Goal: Information Seeking & Learning: Compare options

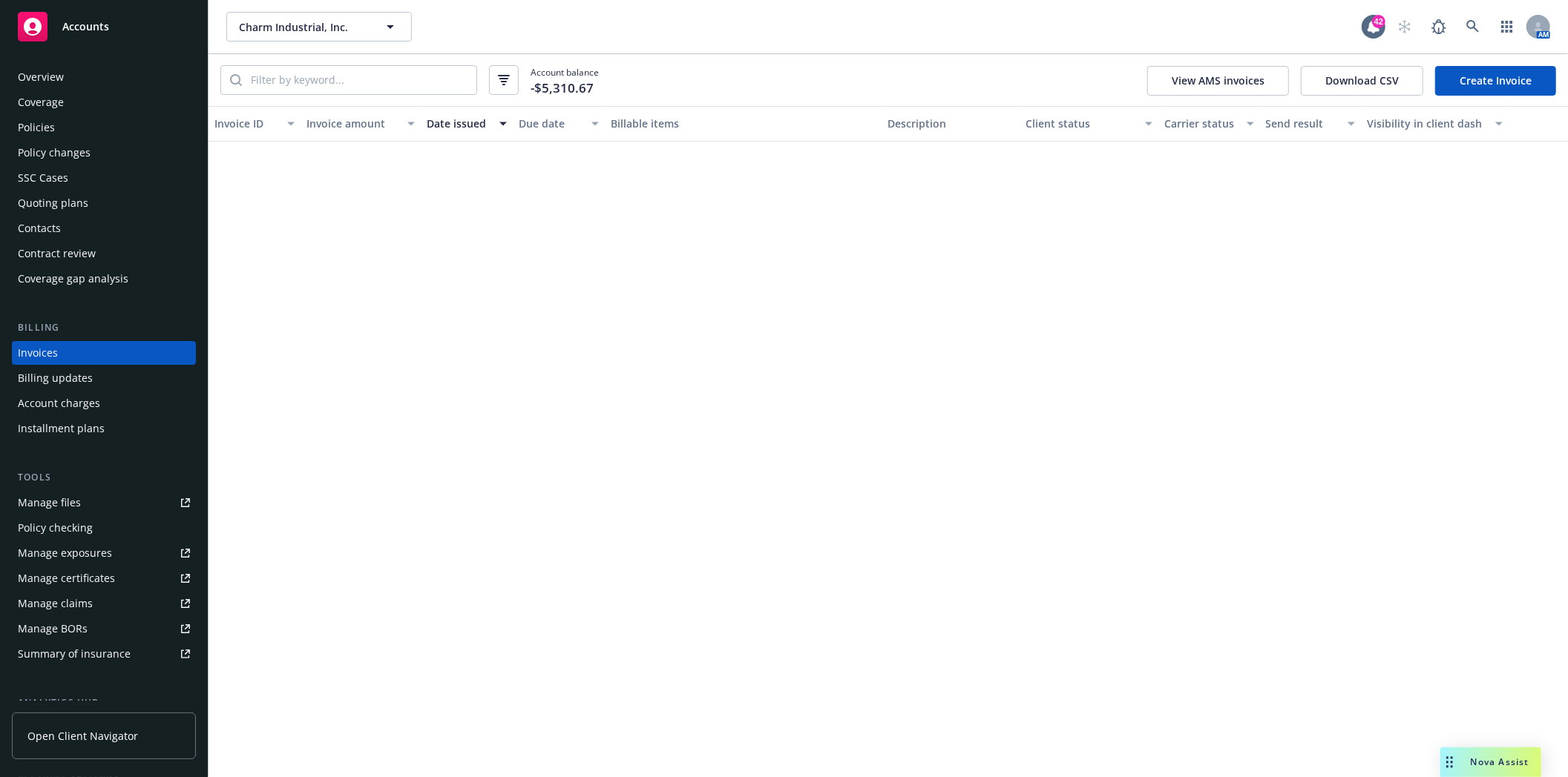
scroll to position [1343, 0]
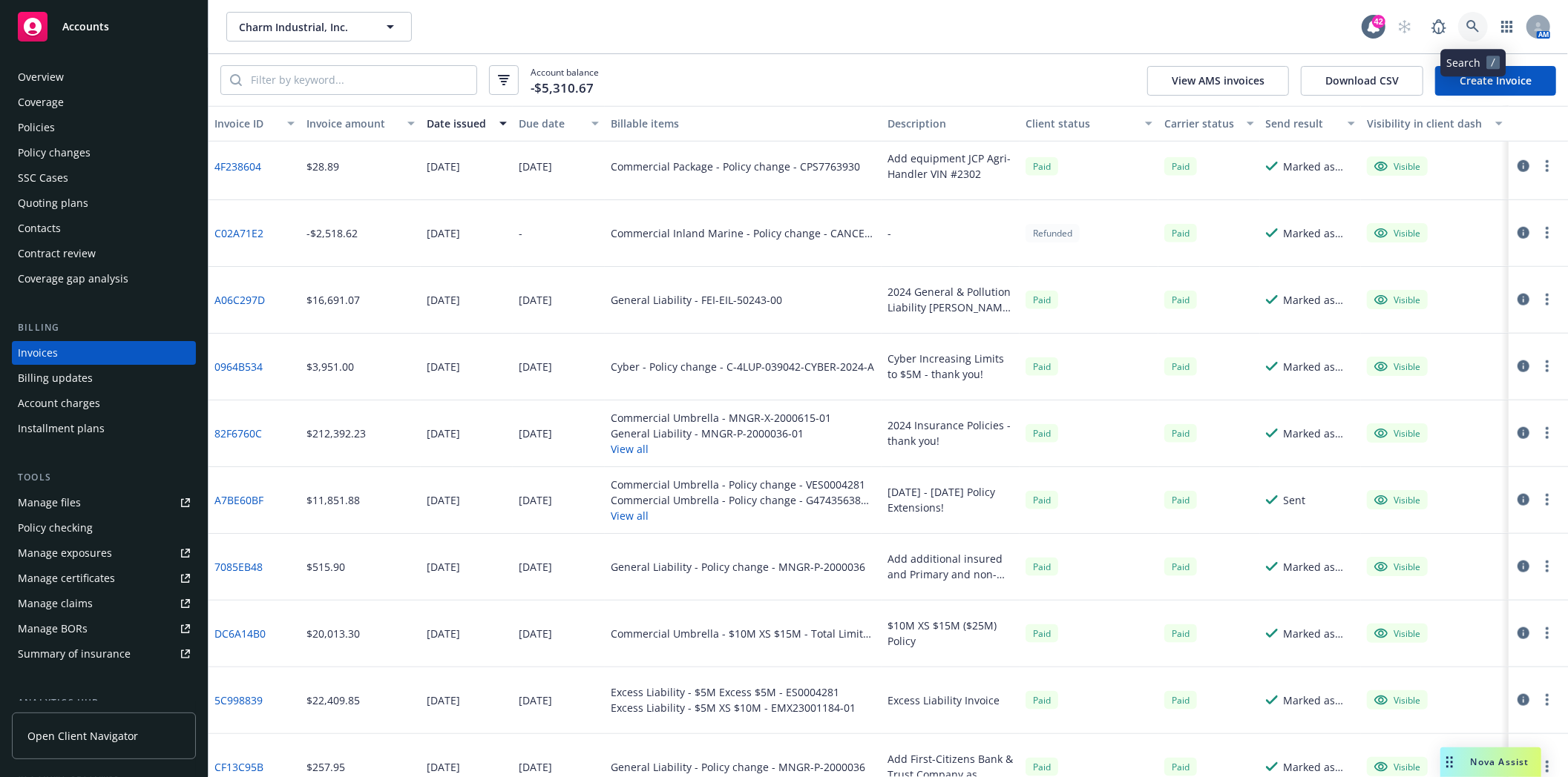
click at [1473, 25] on icon at bounding box center [1473, 27] width 13 height 13
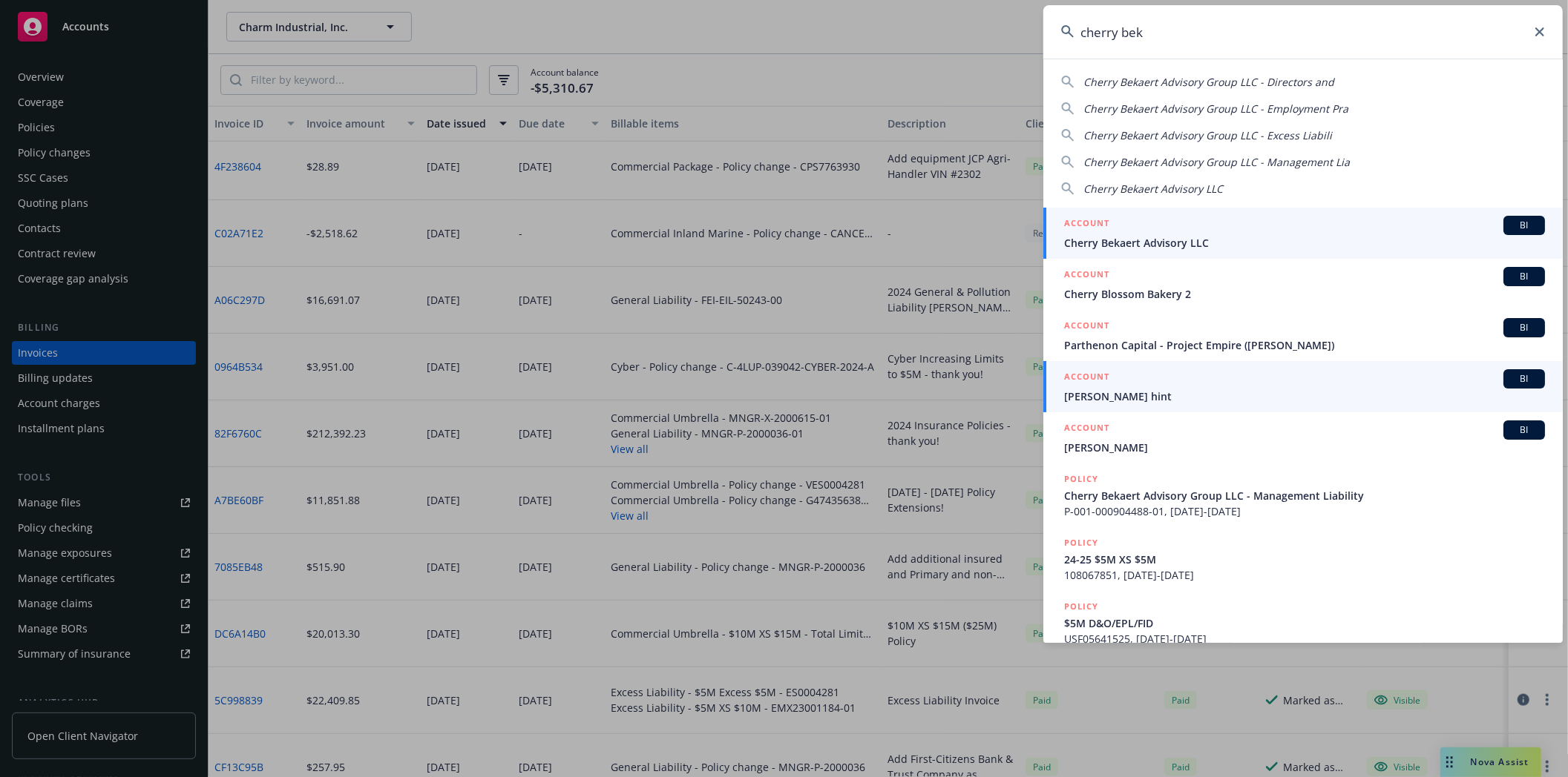
type input "cherry bek"
click at [1106, 245] on span "Cherry Bekaert Advisory LLC" at bounding box center [1304, 242] width 481 height 16
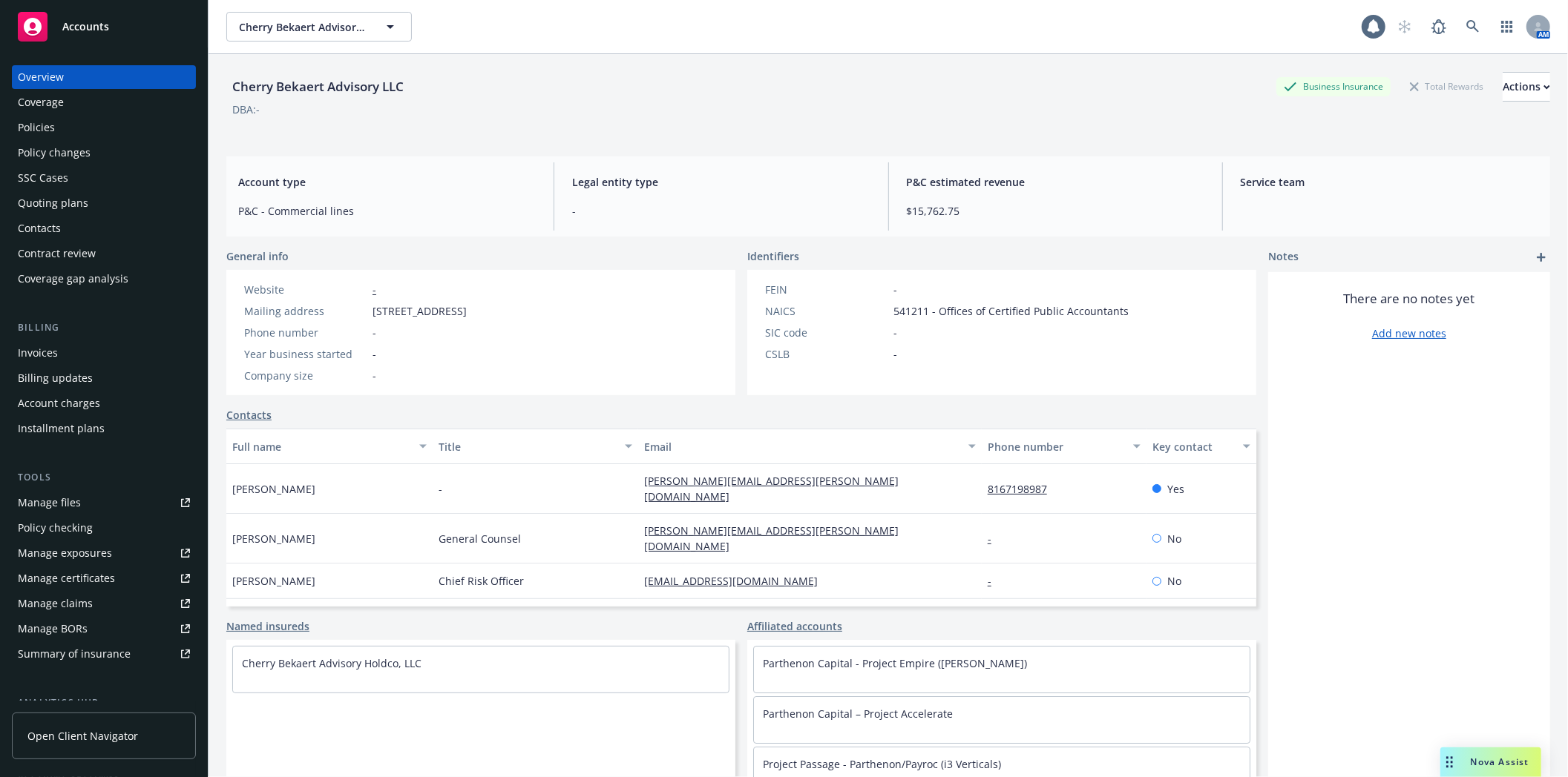
click at [40, 127] on div "Policies" at bounding box center [37, 128] width 37 height 24
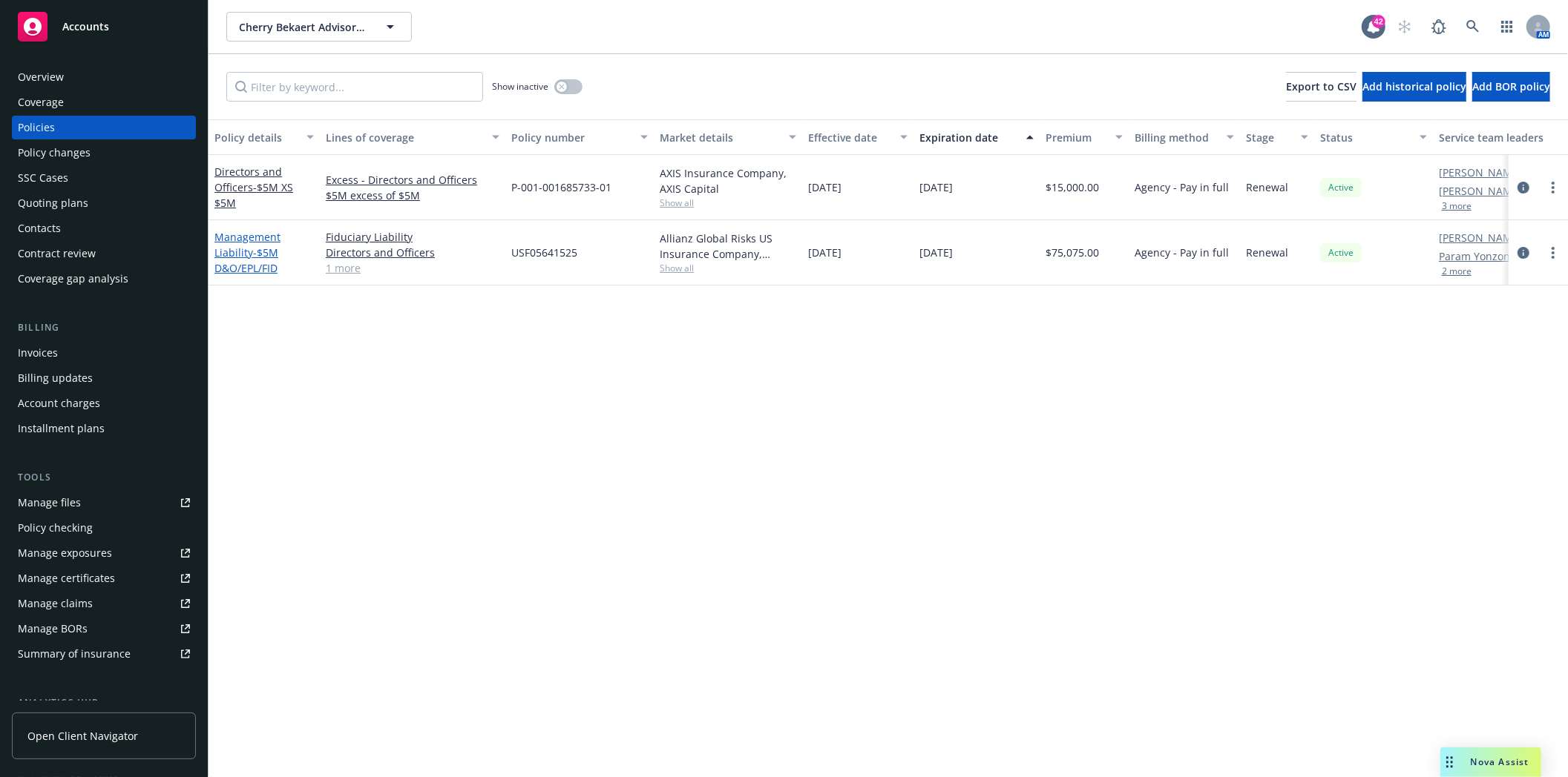
click at [239, 242] on link "Management Liability - $5M D&O/EPL/FID" at bounding box center [247, 252] width 66 height 45
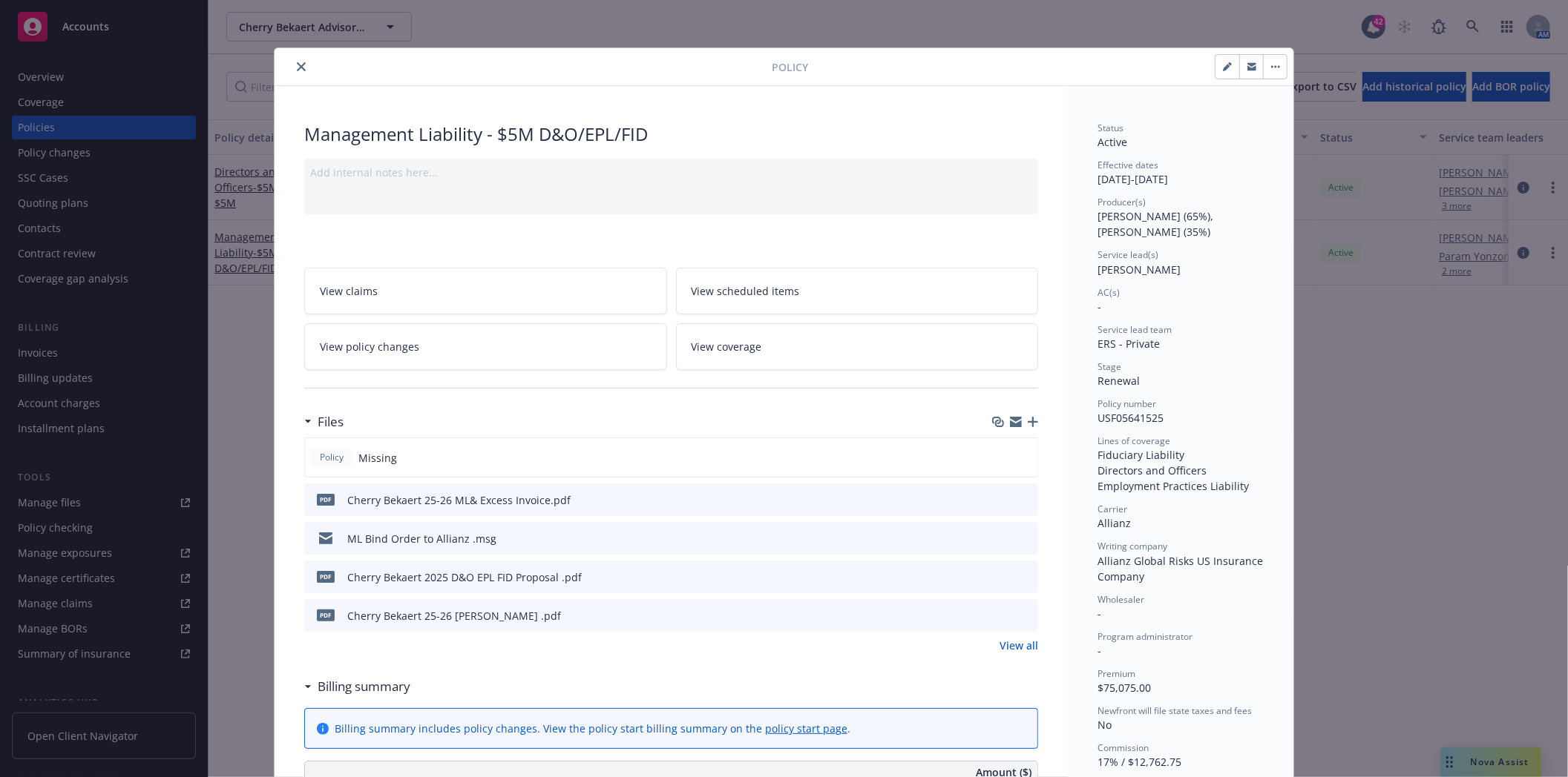
click at [297, 67] on icon "close" at bounding box center [301, 67] width 9 height 9
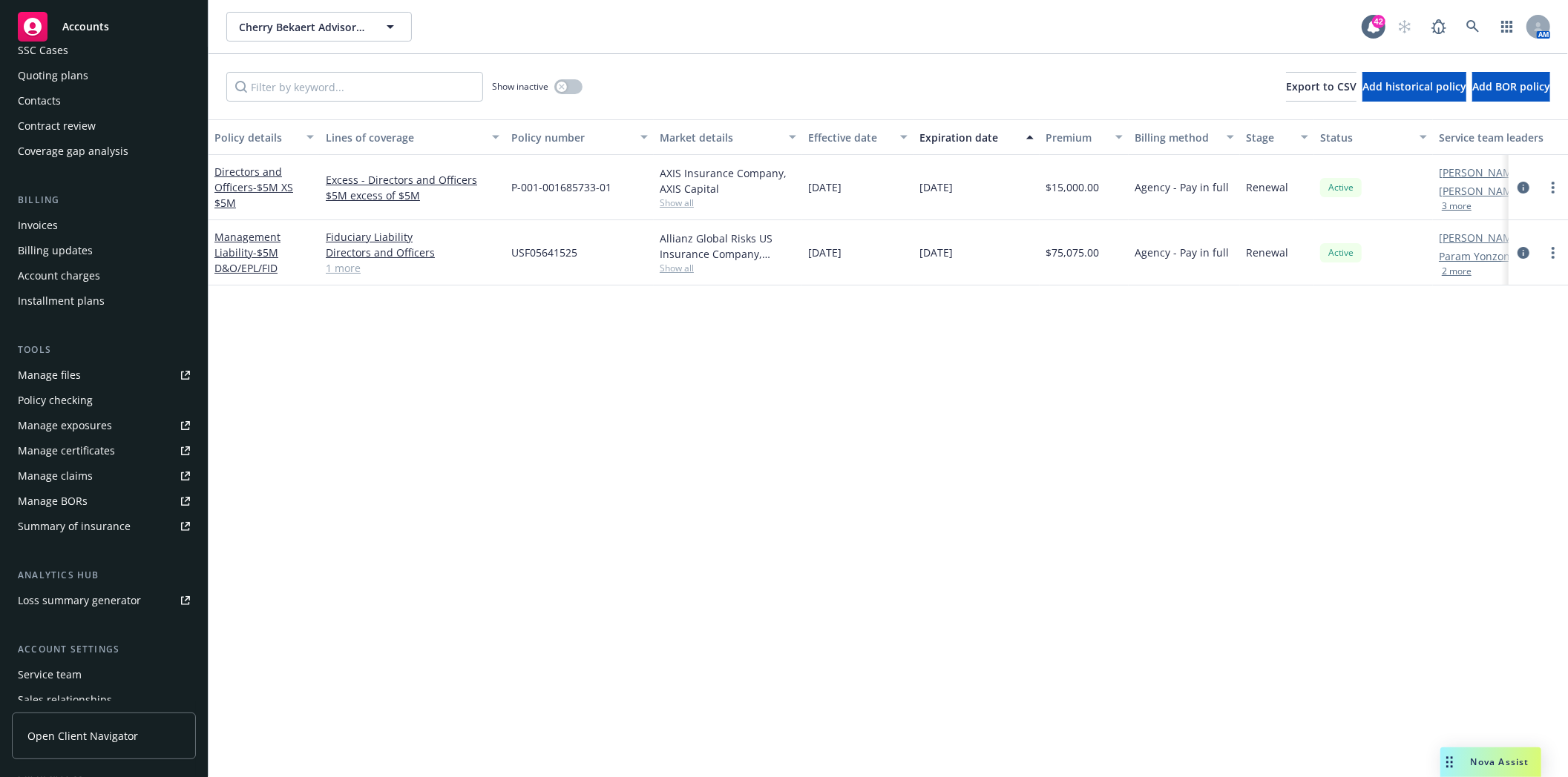
scroll to position [213, 0]
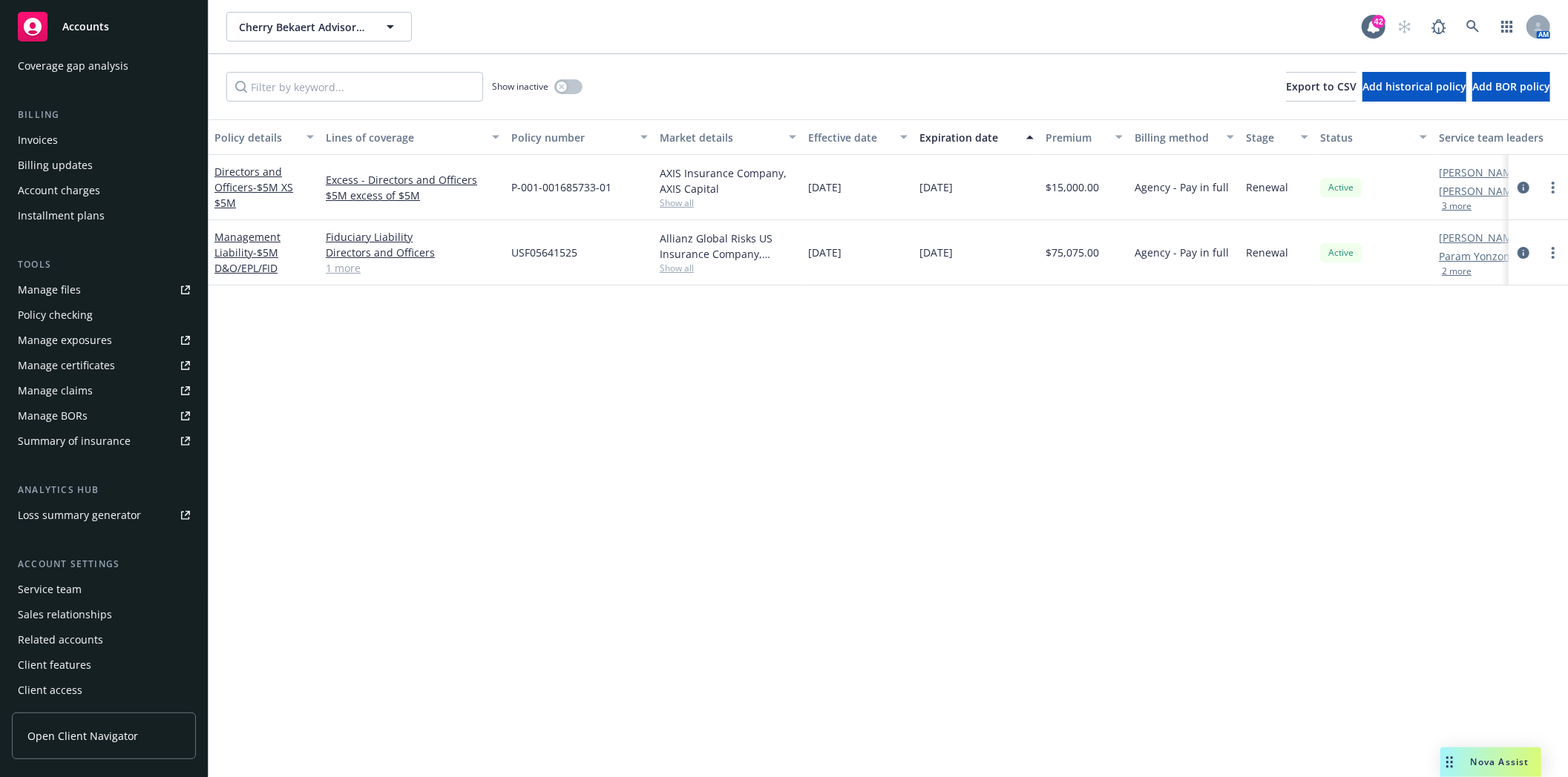
click at [40, 588] on div "Service team" at bounding box center [50, 590] width 64 height 24
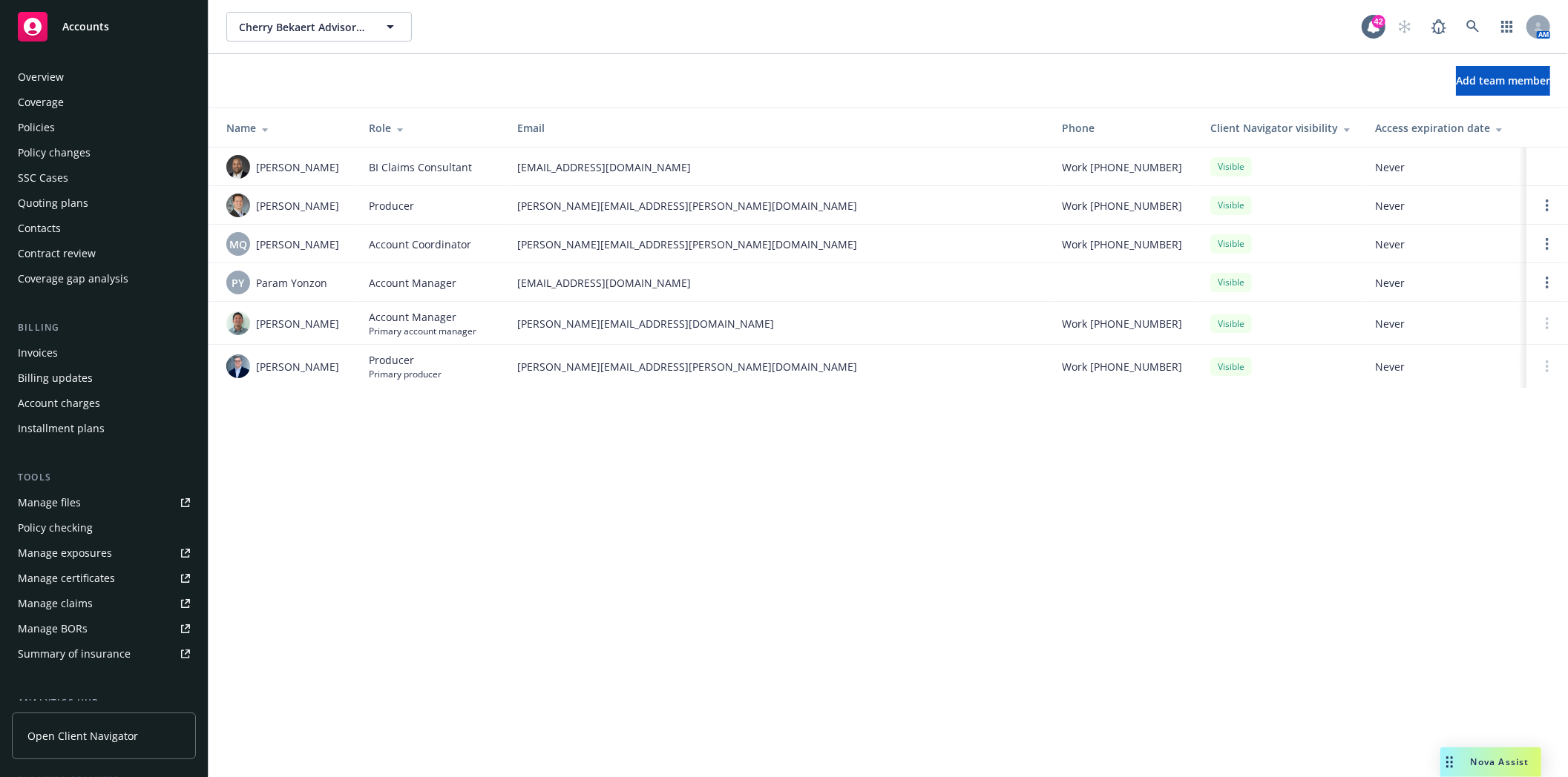
click at [43, 129] on div "Policies" at bounding box center [37, 128] width 37 height 24
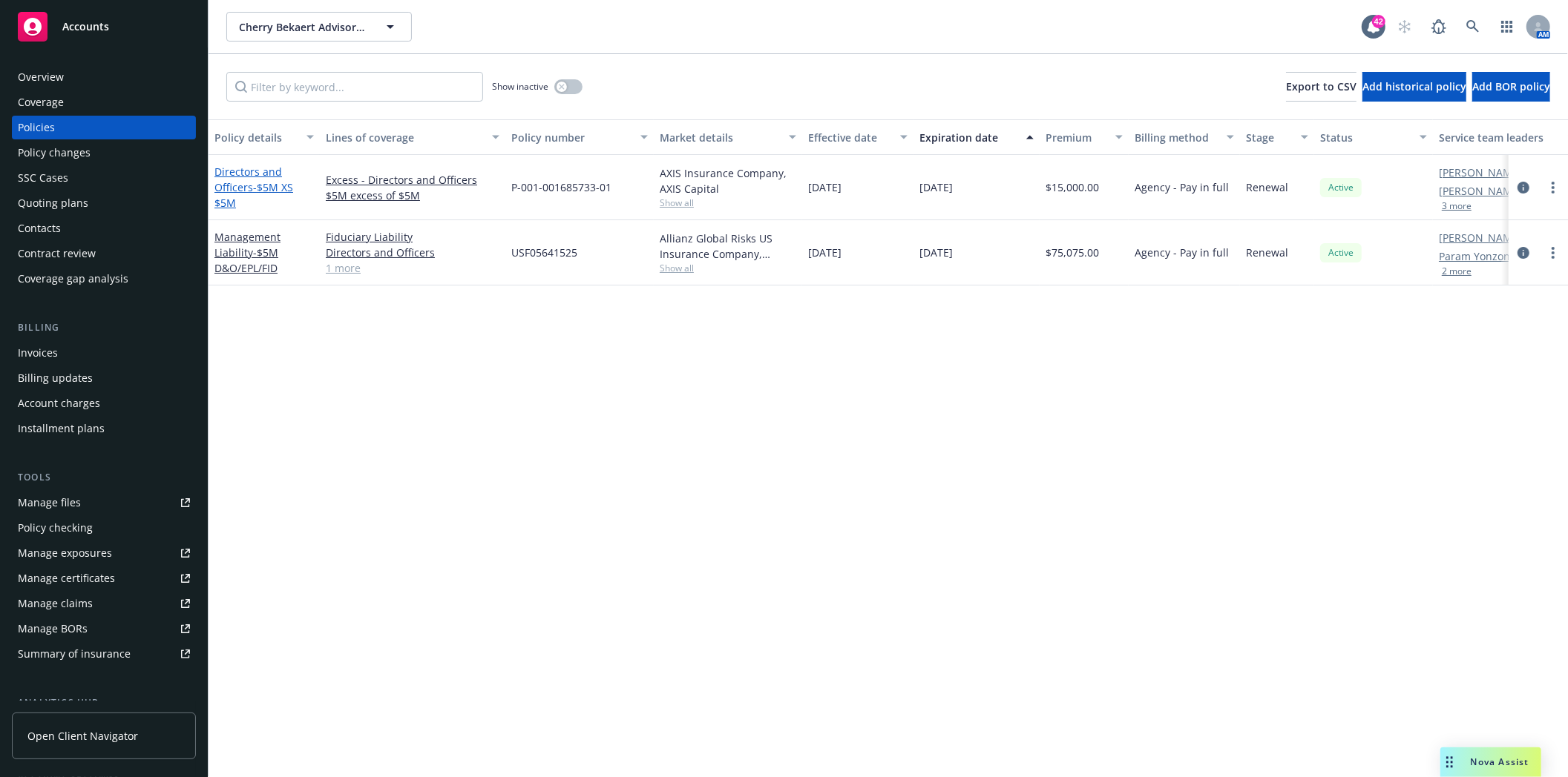
click at [258, 189] on span "- $5M XS $5M" at bounding box center [253, 195] width 78 height 30
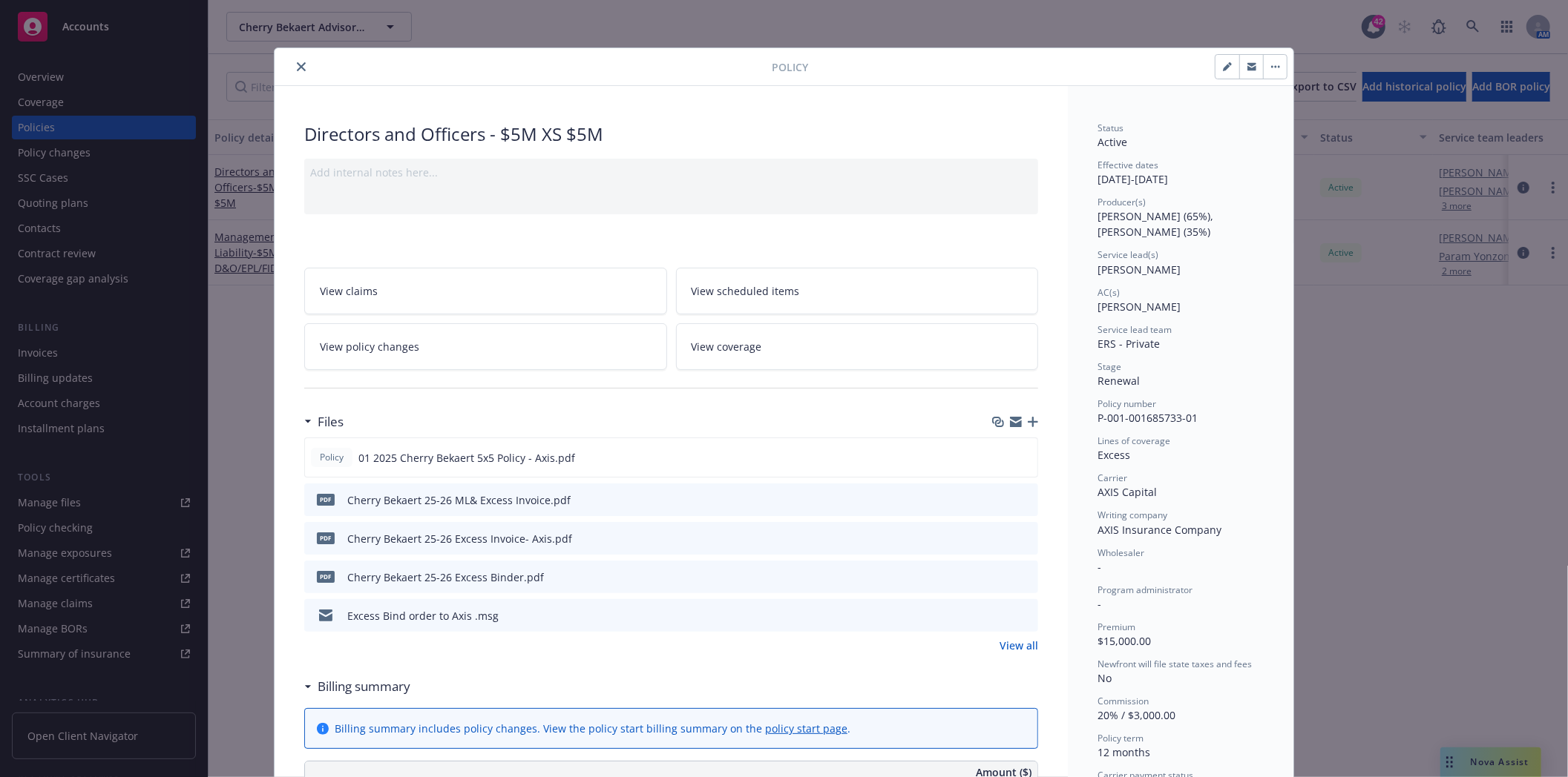
click at [1223, 65] on icon "button" at bounding box center [1227, 67] width 9 height 9
select select "RENEWAL"
select select "12"
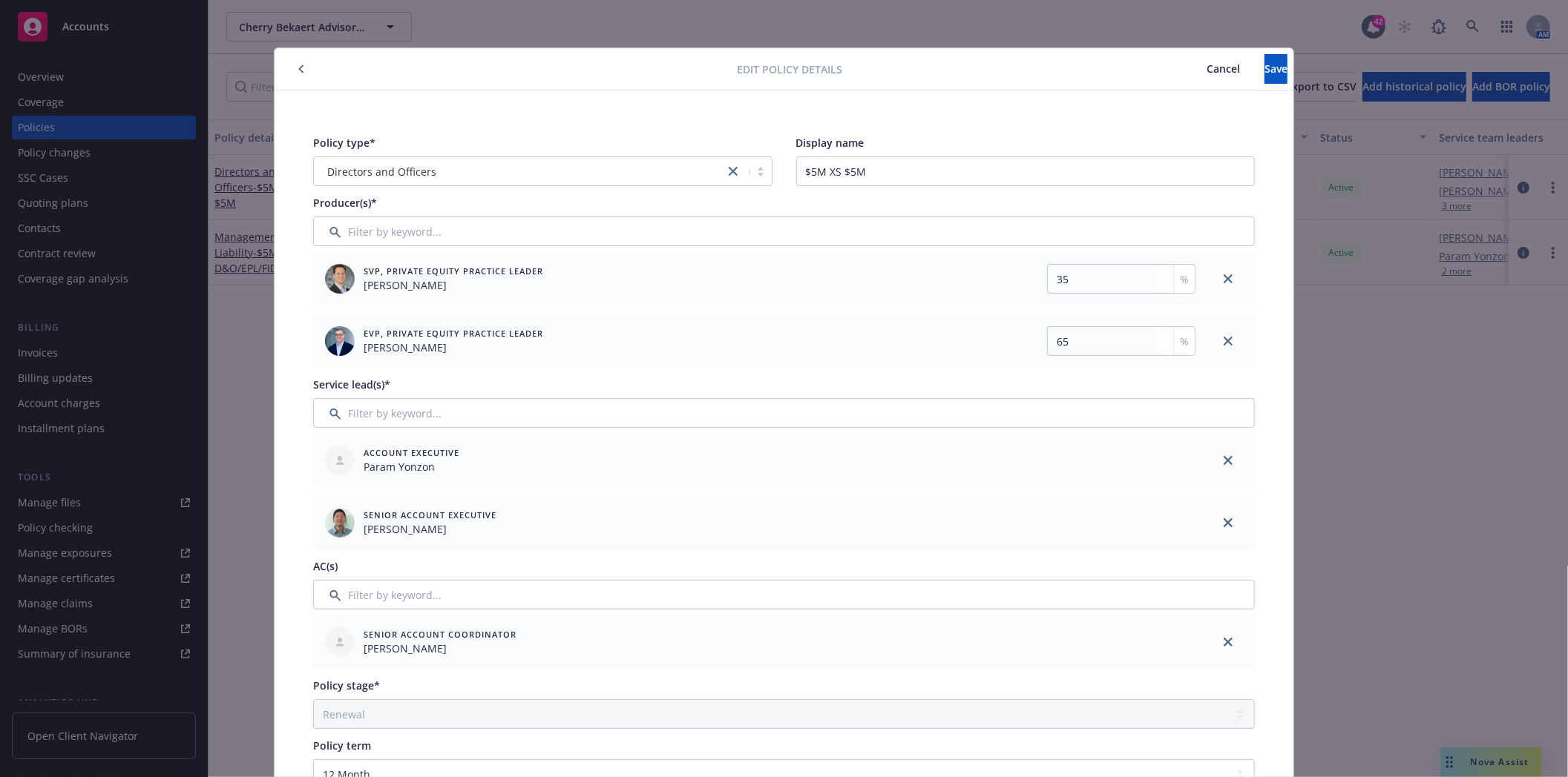
click at [1206, 69] on span "Cancel" at bounding box center [1223, 69] width 34 height 14
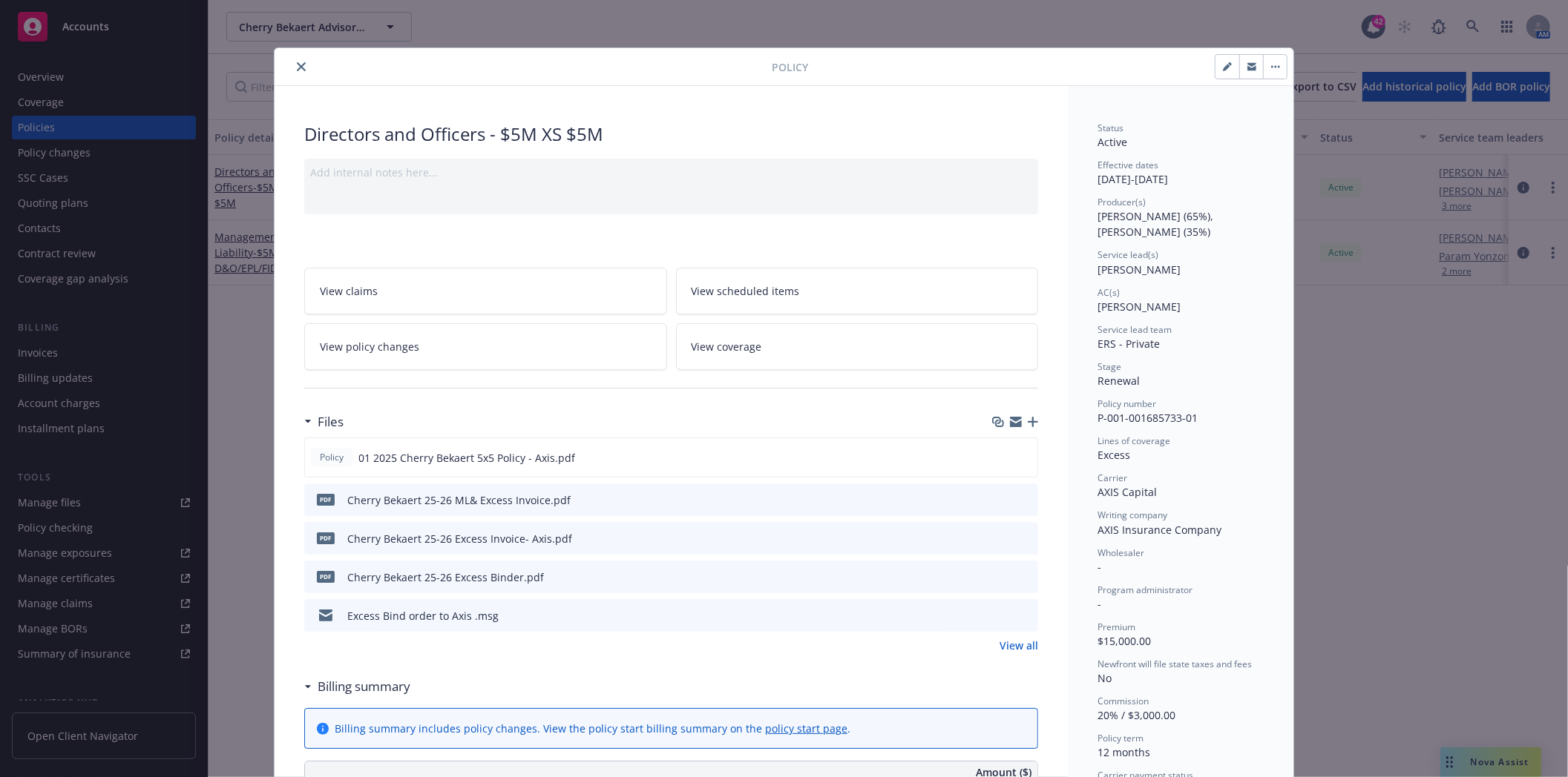
click at [297, 64] on icon "close" at bounding box center [301, 67] width 9 height 9
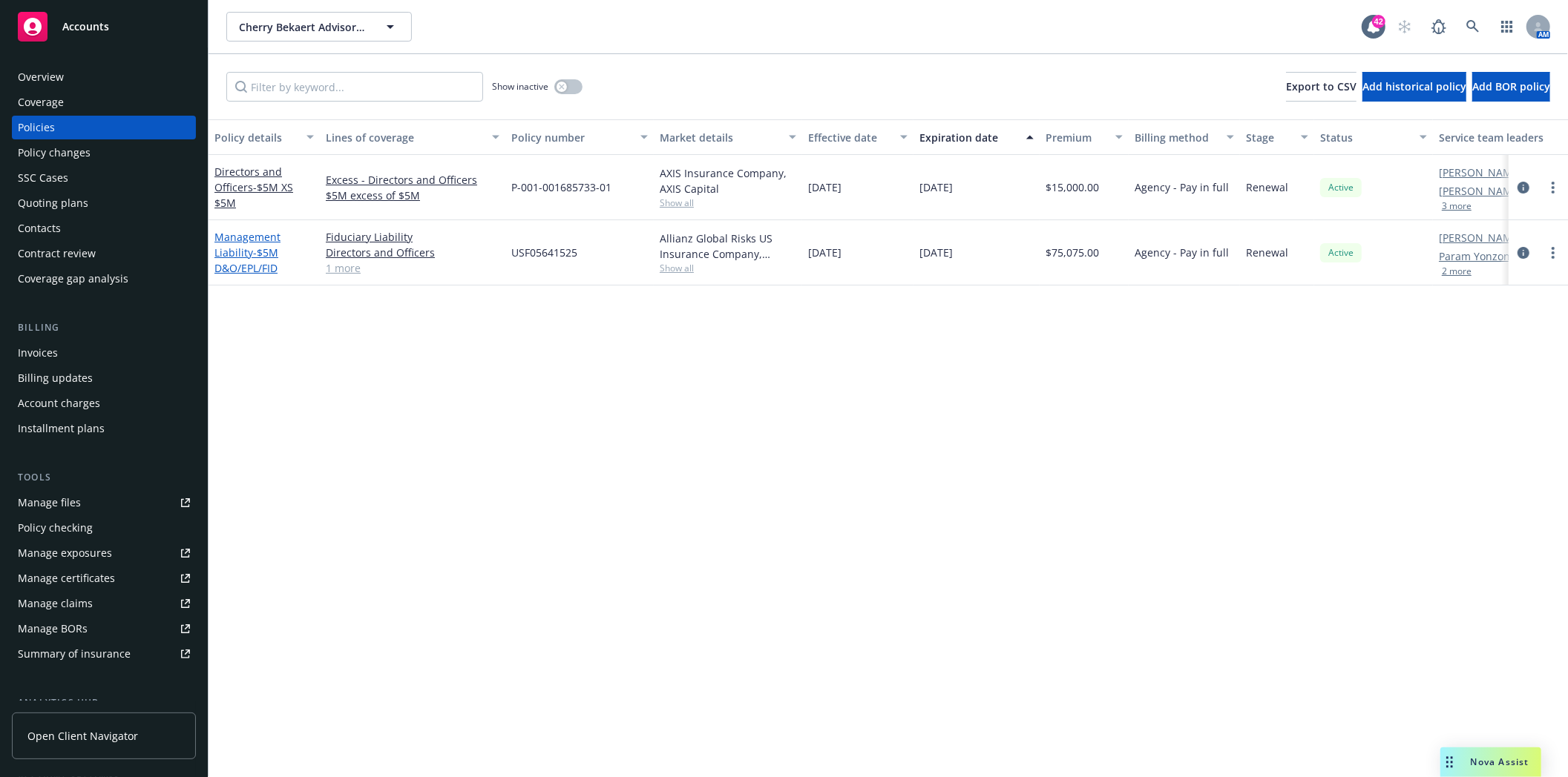
click at [230, 251] on link "Management Liability - $5M D&O/EPL/FID" at bounding box center [247, 252] width 66 height 45
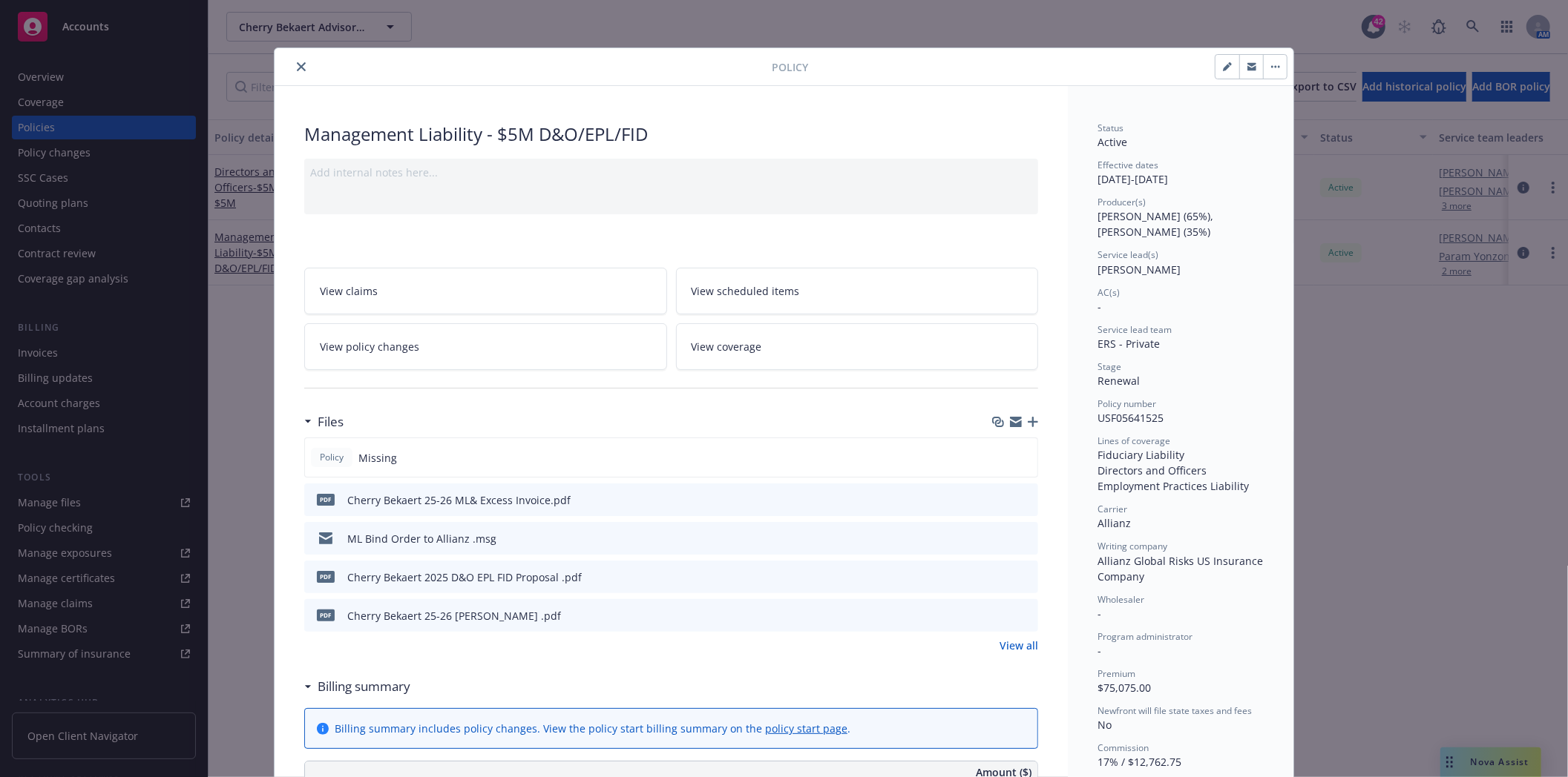
scroll to position [45, 0]
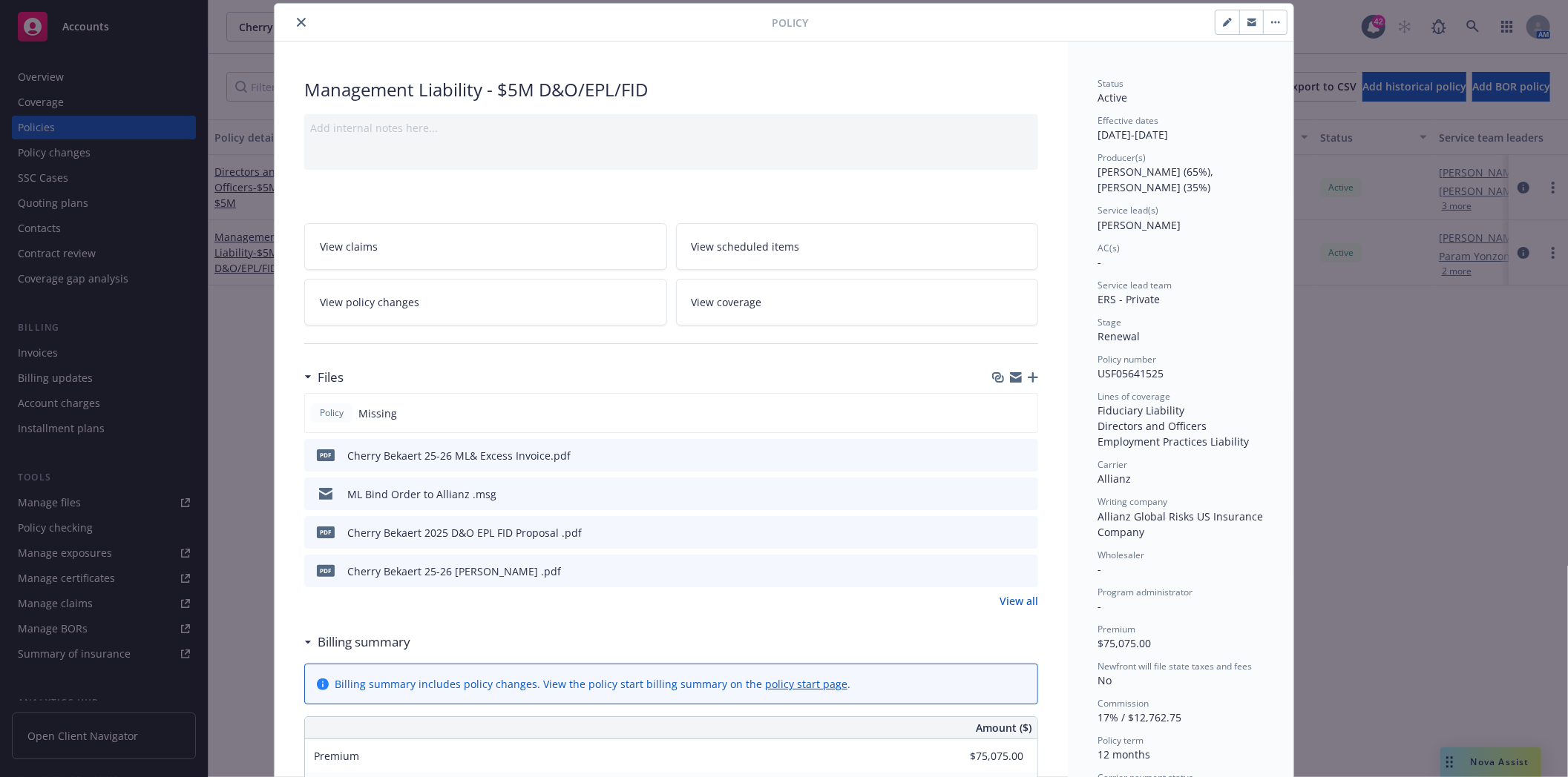
click at [1218, 28] on button "button" at bounding box center [1227, 22] width 24 height 24
select select "RENEWAL"
select select "12"
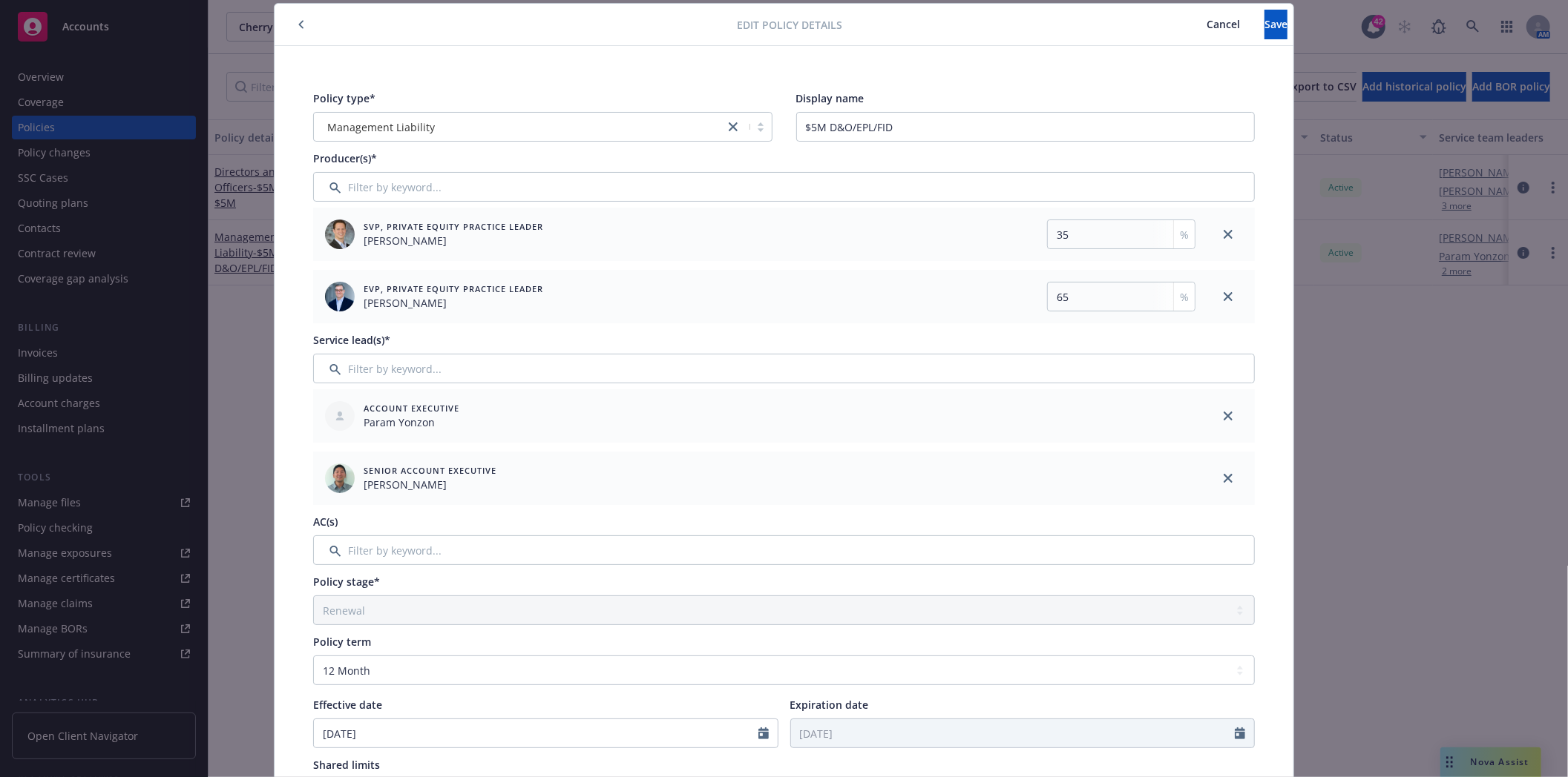
click at [1182, 31] on button "Cancel" at bounding box center [1223, 25] width 82 height 30
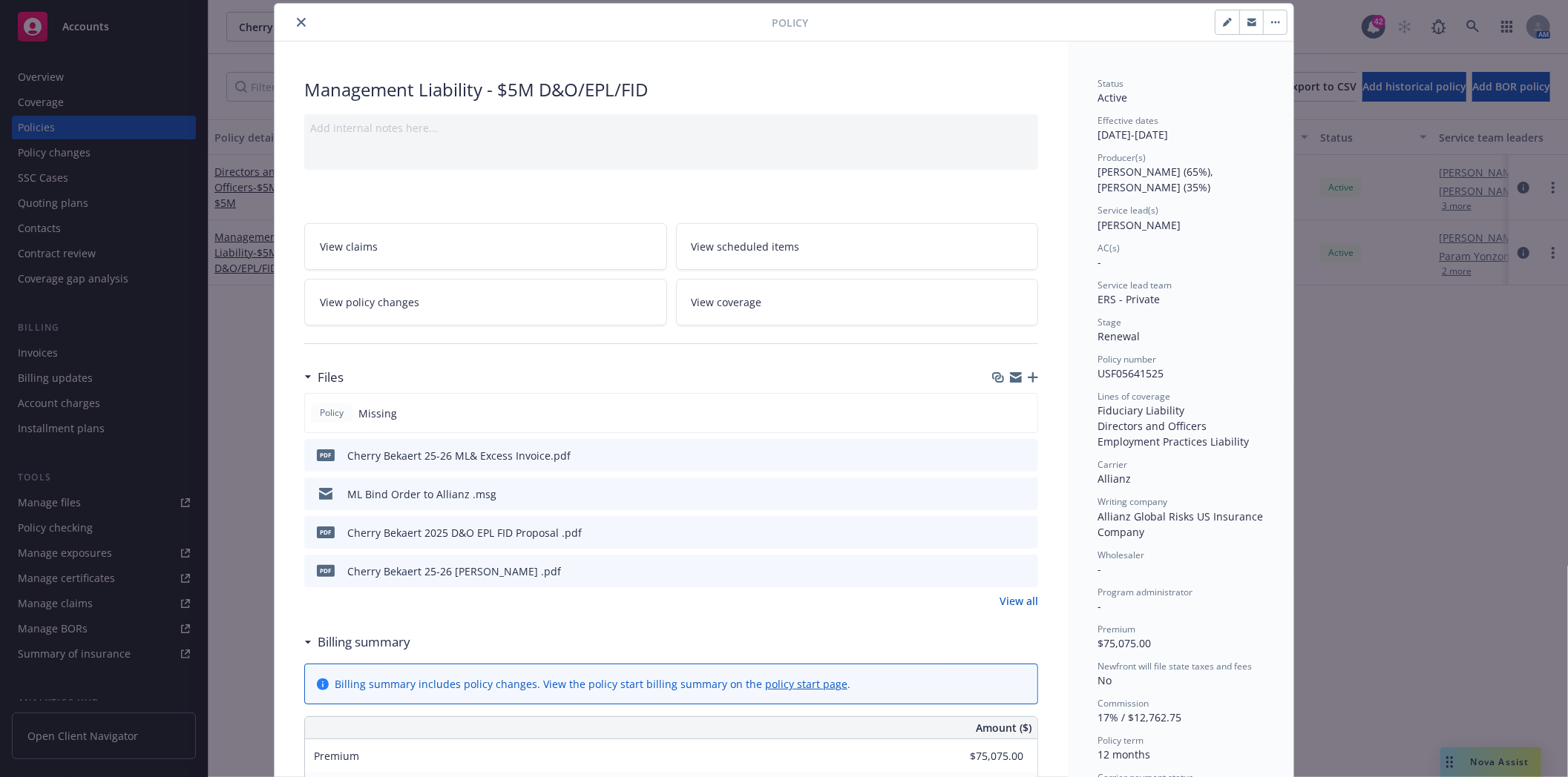
click at [295, 16] on button "close" at bounding box center [301, 22] width 18 height 18
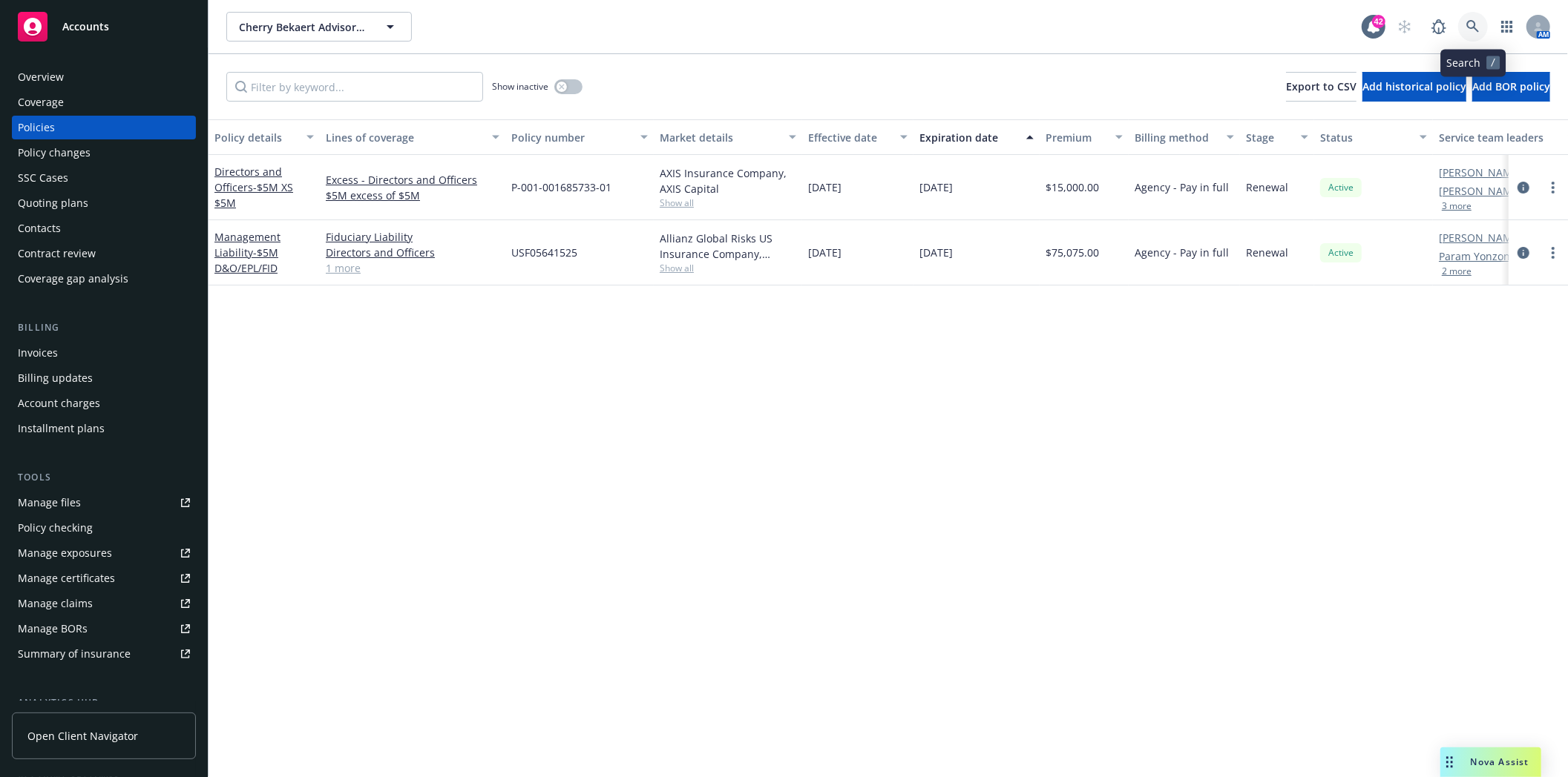
click at [1473, 22] on icon at bounding box center [1473, 27] width 13 height 13
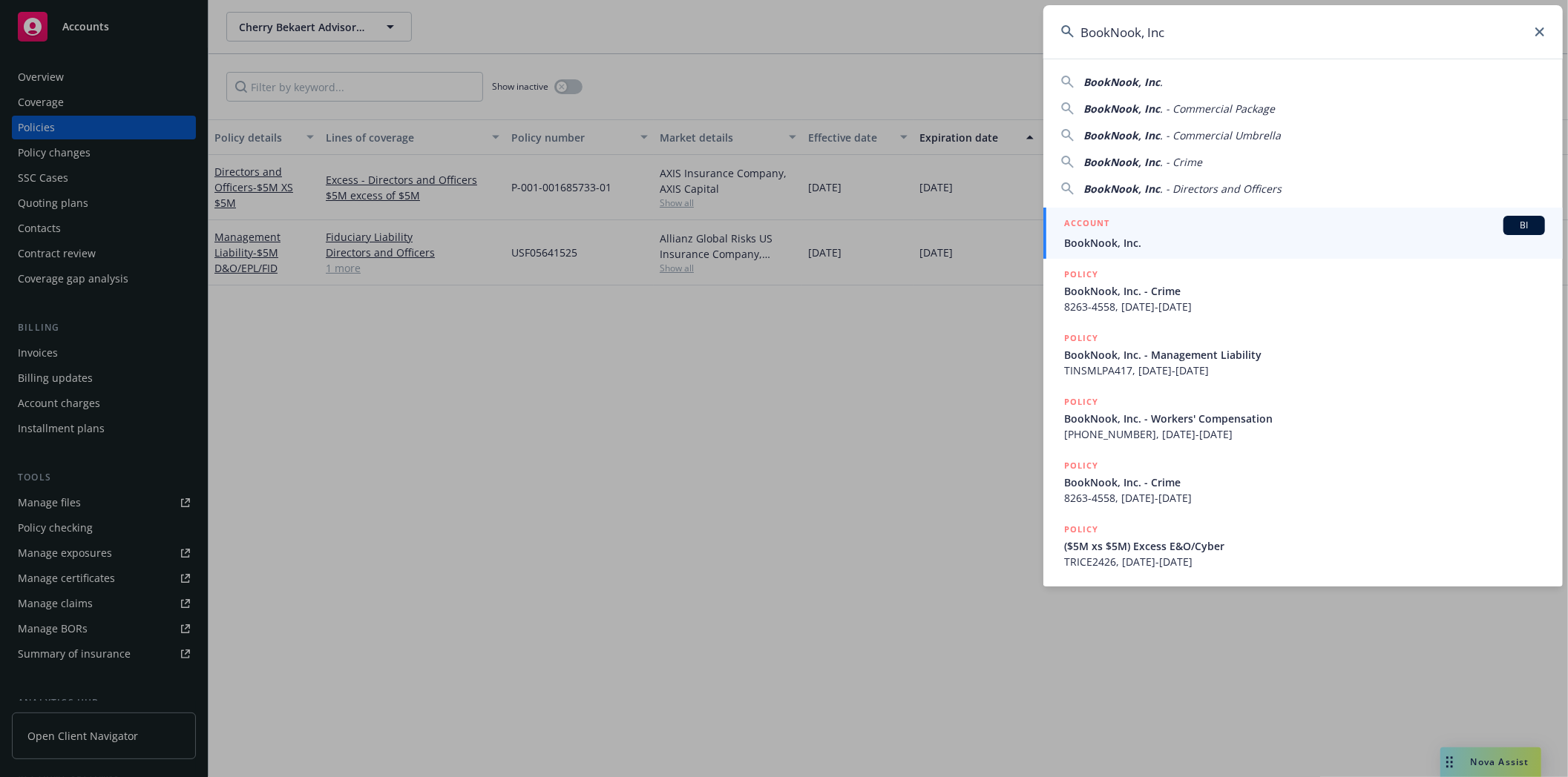
type input "BookNook, Inc"
click at [1114, 241] on span "BookNook, Inc." at bounding box center [1304, 242] width 481 height 16
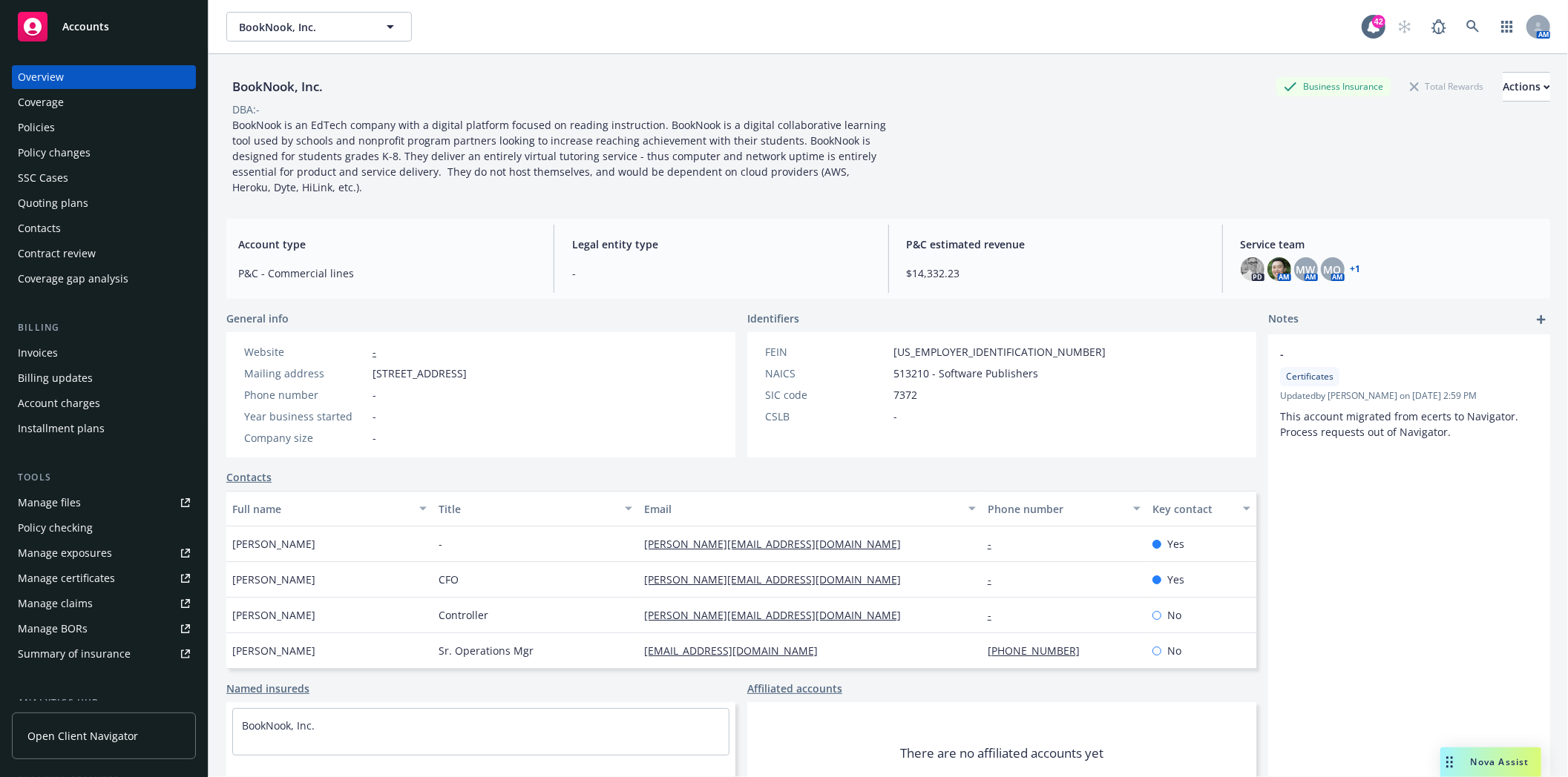
click at [37, 204] on div "Quoting plans" at bounding box center [53, 204] width 70 height 24
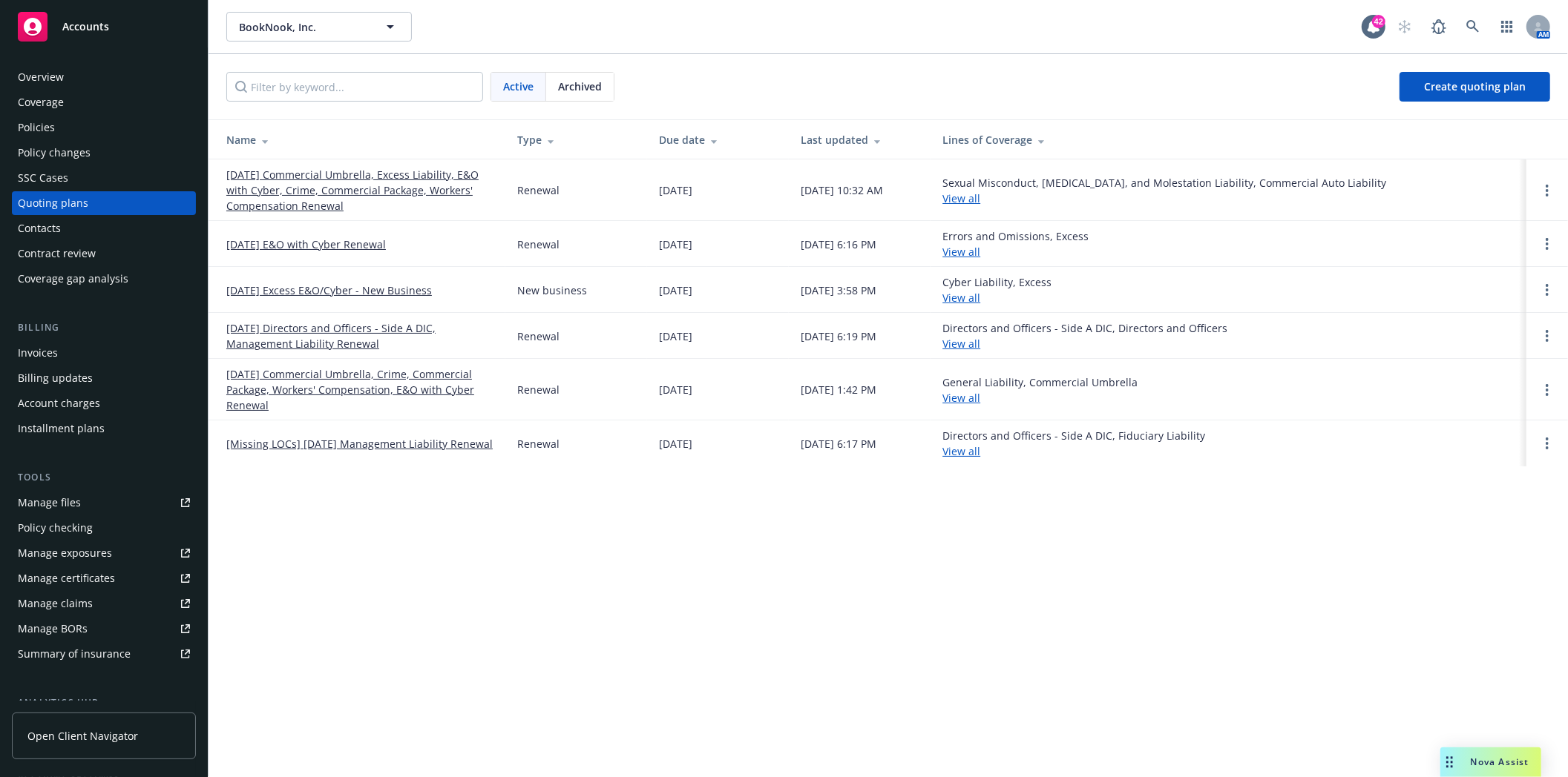
click at [297, 329] on link "11/01/25 Directors and Officers - Side A DIC, Management Liability Renewal" at bounding box center [360, 336] width 267 height 31
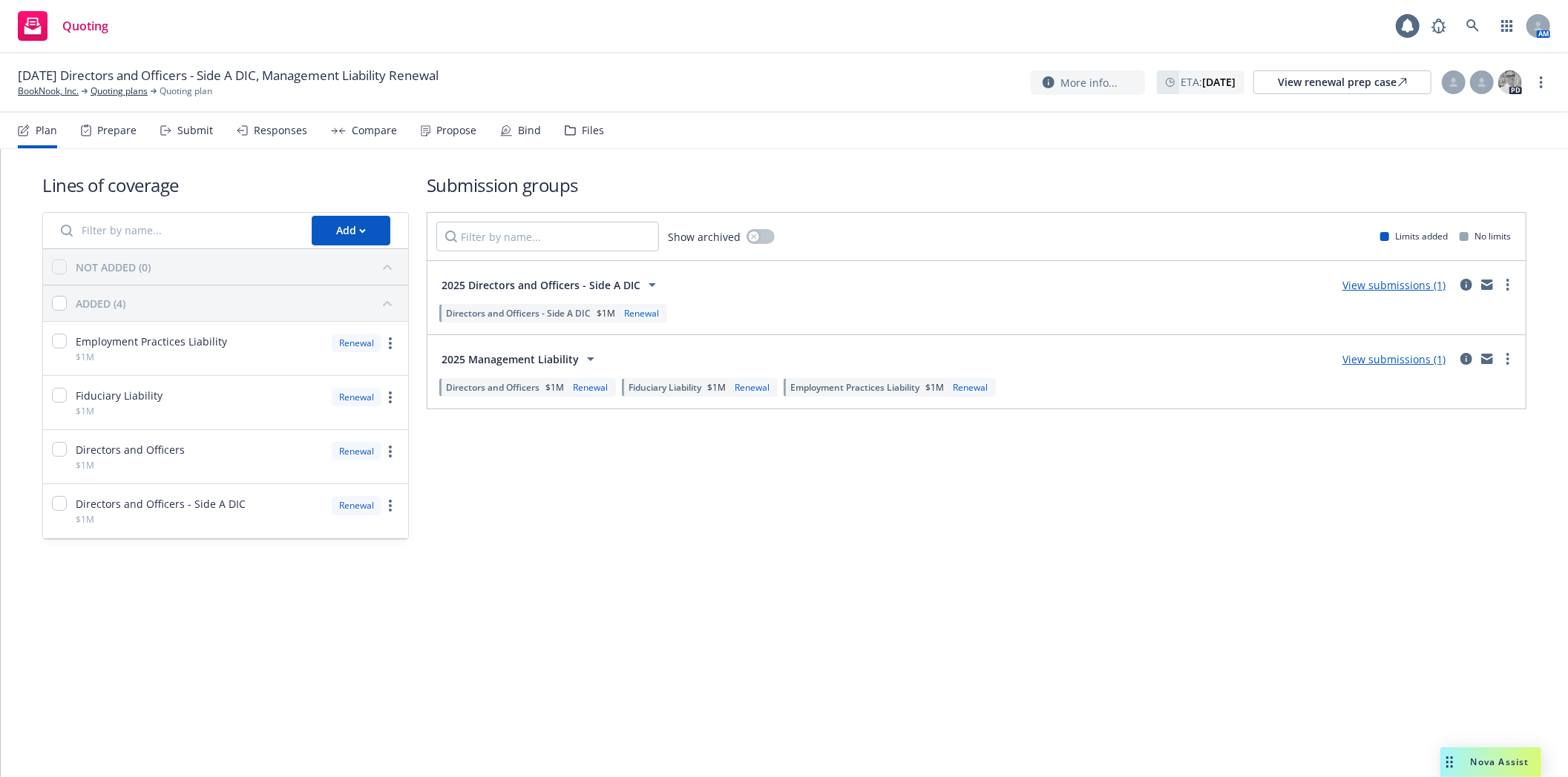
click at [582, 135] on div "Files" at bounding box center [593, 130] width 22 height 12
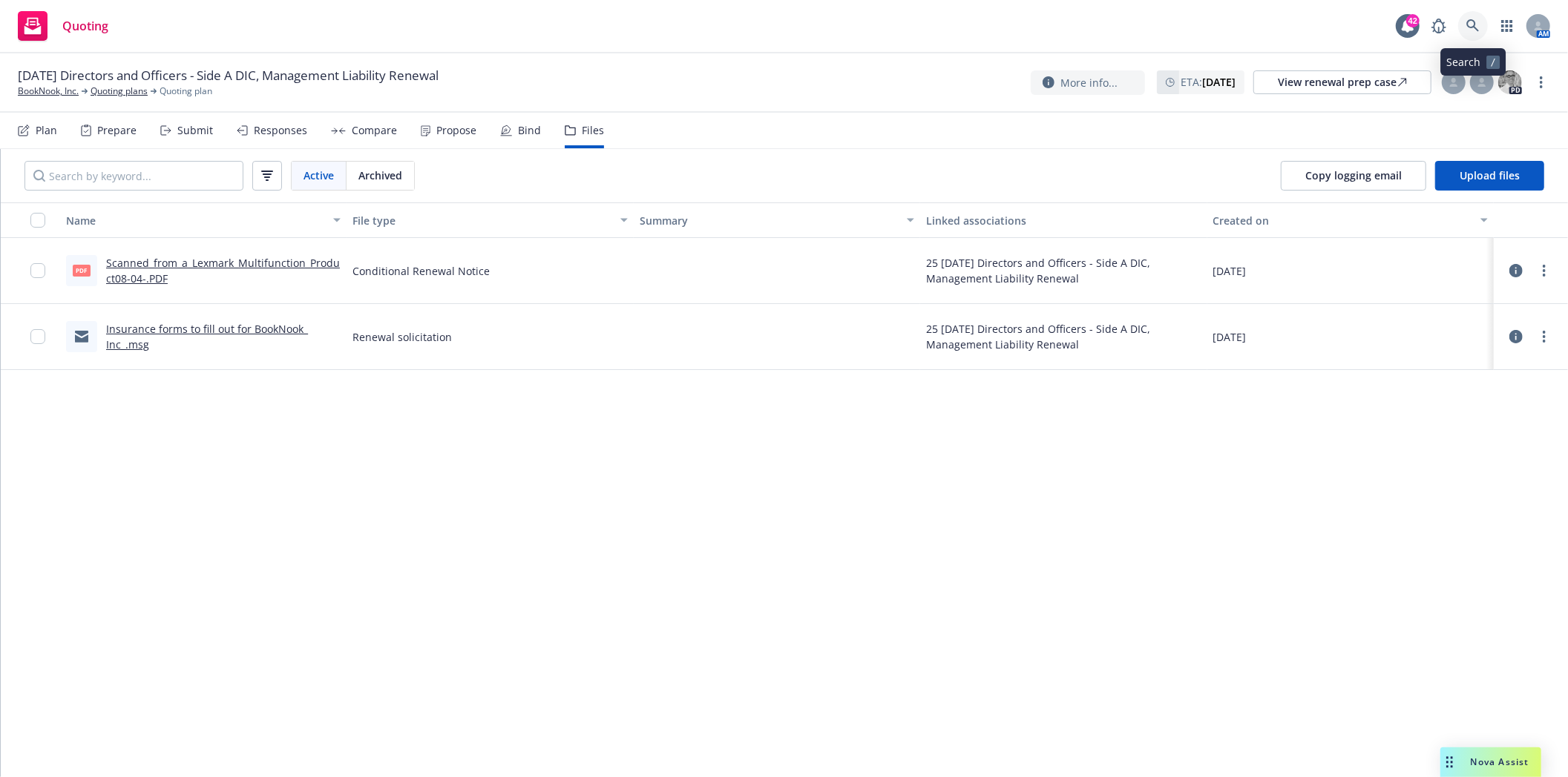
click at [1478, 24] on icon at bounding box center [1473, 26] width 13 height 13
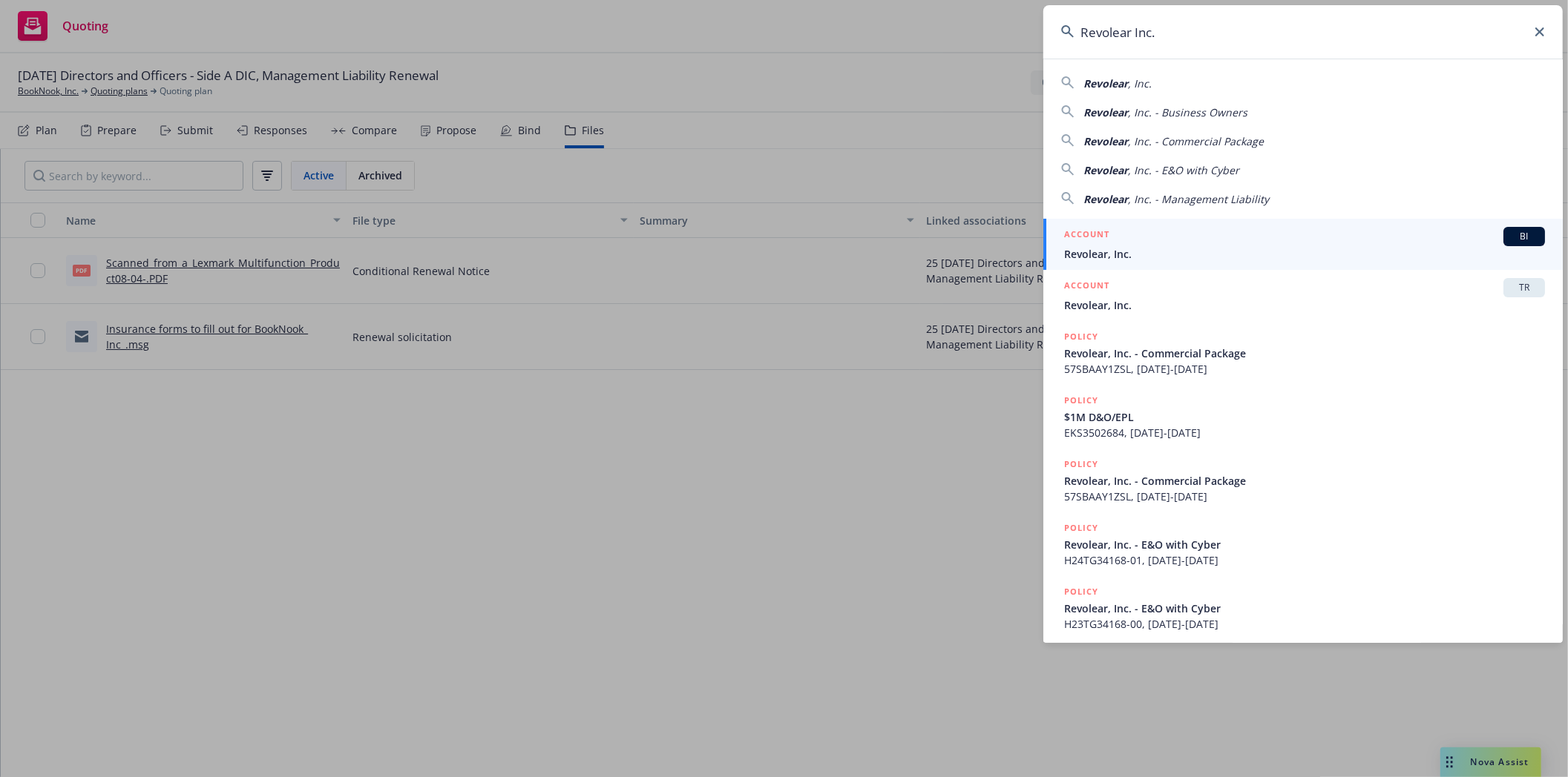
type input "Revolear Inc."
click at [1076, 253] on span "Revolear, Inc." at bounding box center [1304, 254] width 481 height 16
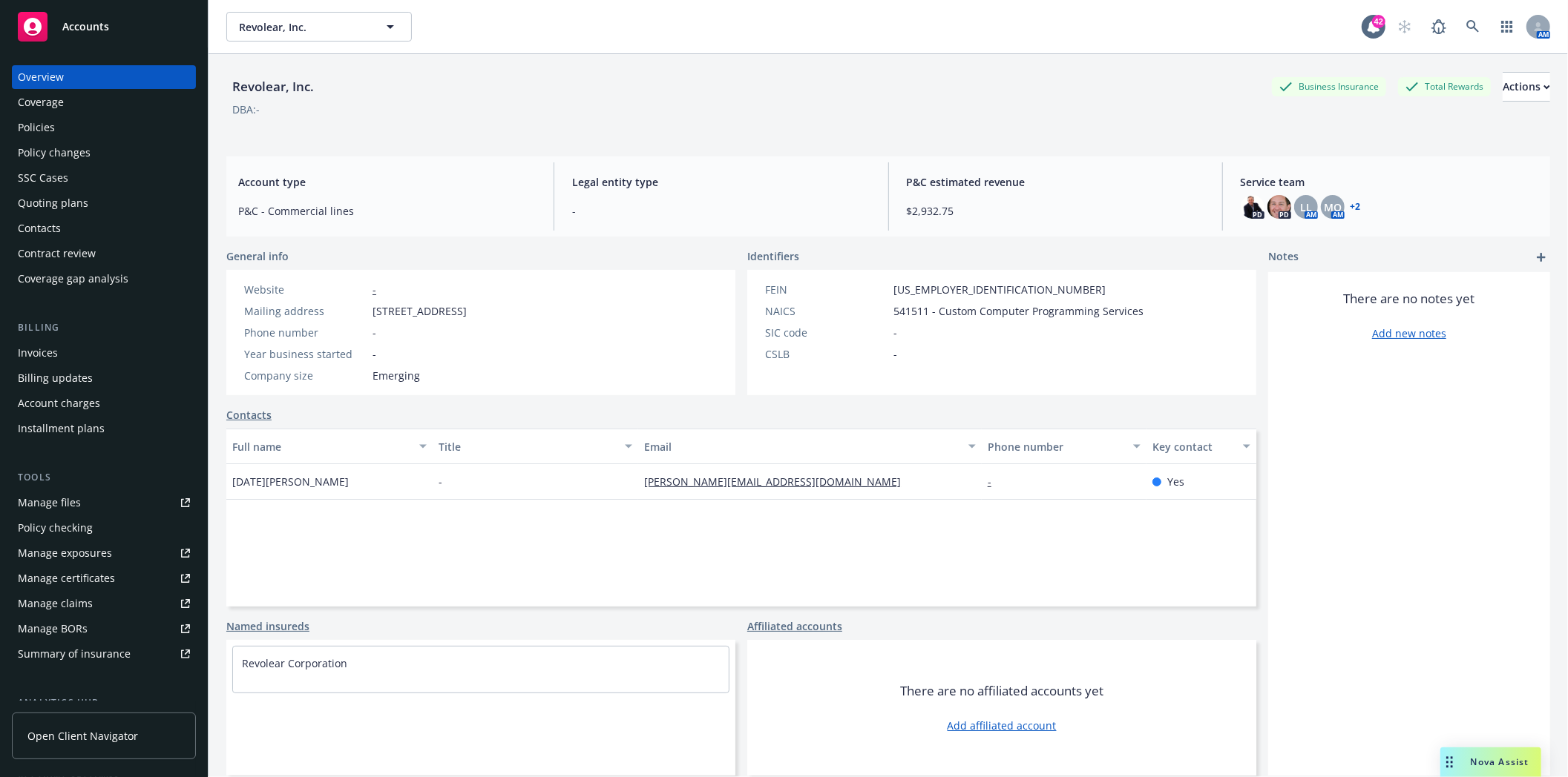
click at [43, 124] on div "Policies" at bounding box center [37, 128] width 37 height 24
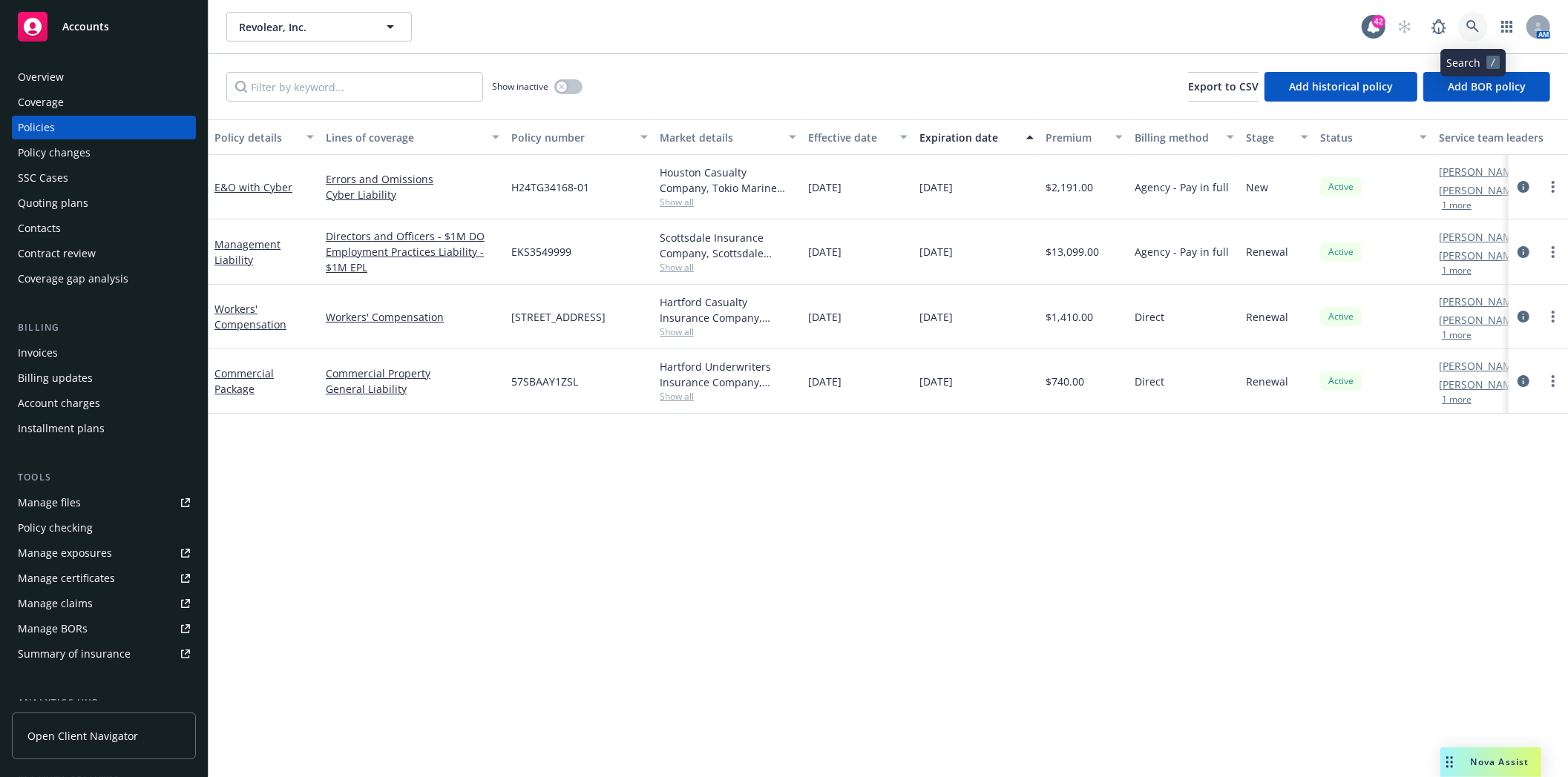
click at [1474, 17] on link at bounding box center [1473, 27] width 30 height 30
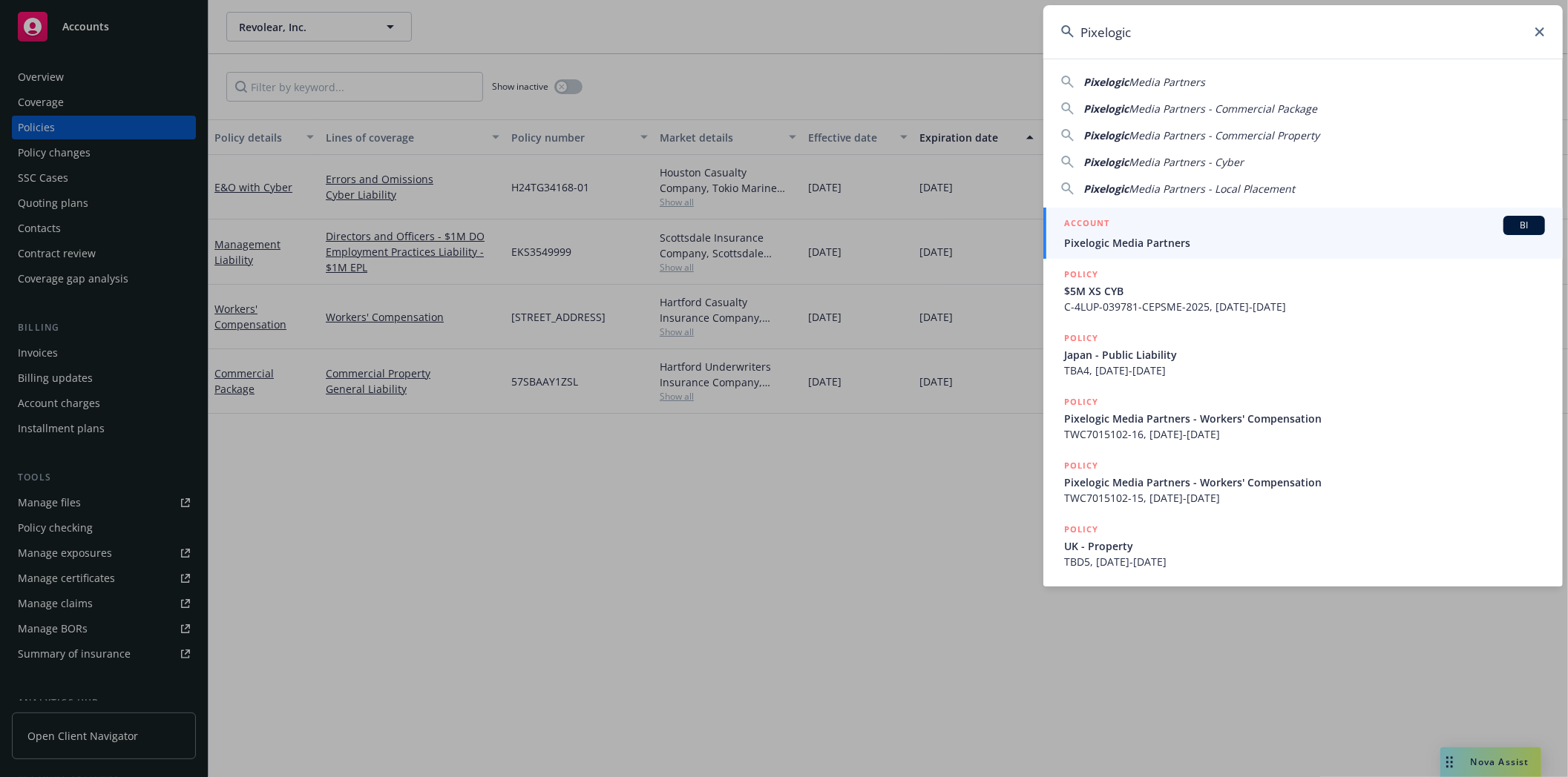
type input "Pixelogic"
click at [1106, 242] on span "Pixelogic Media Partners" at bounding box center [1304, 242] width 481 height 16
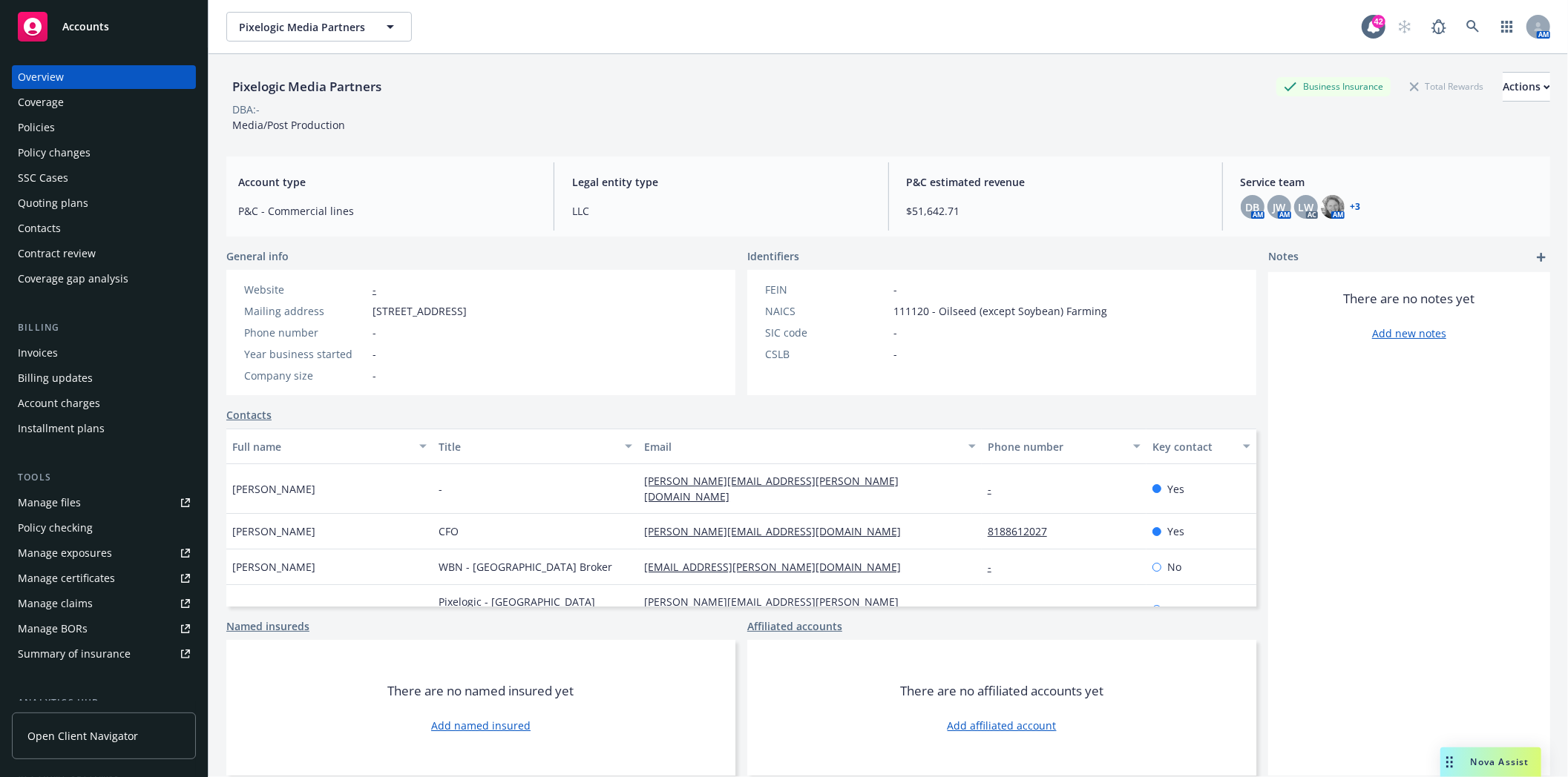
click at [58, 345] on div "Invoices" at bounding box center [104, 353] width 172 height 24
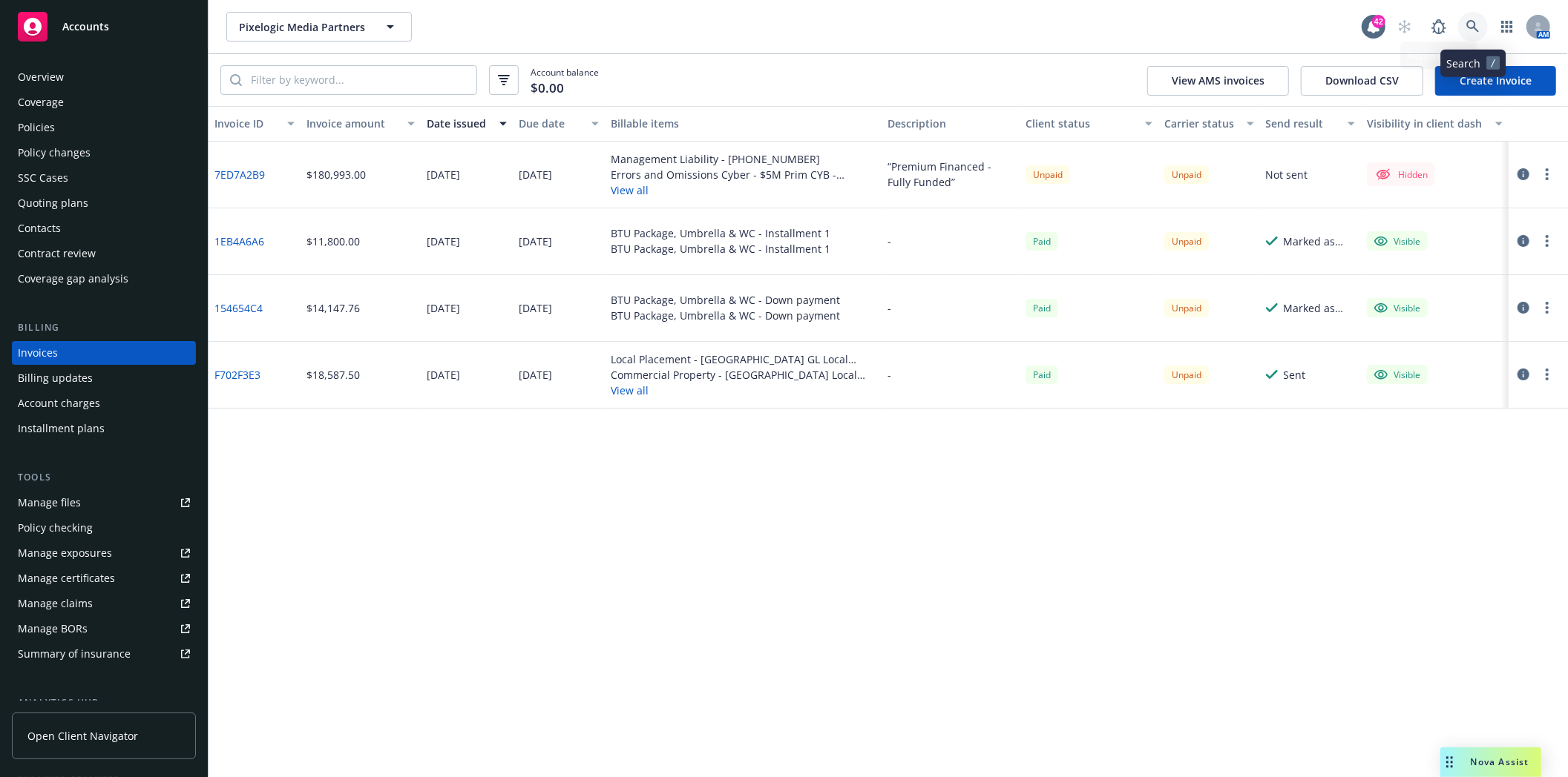
click at [1468, 27] on icon at bounding box center [1473, 26] width 13 height 13
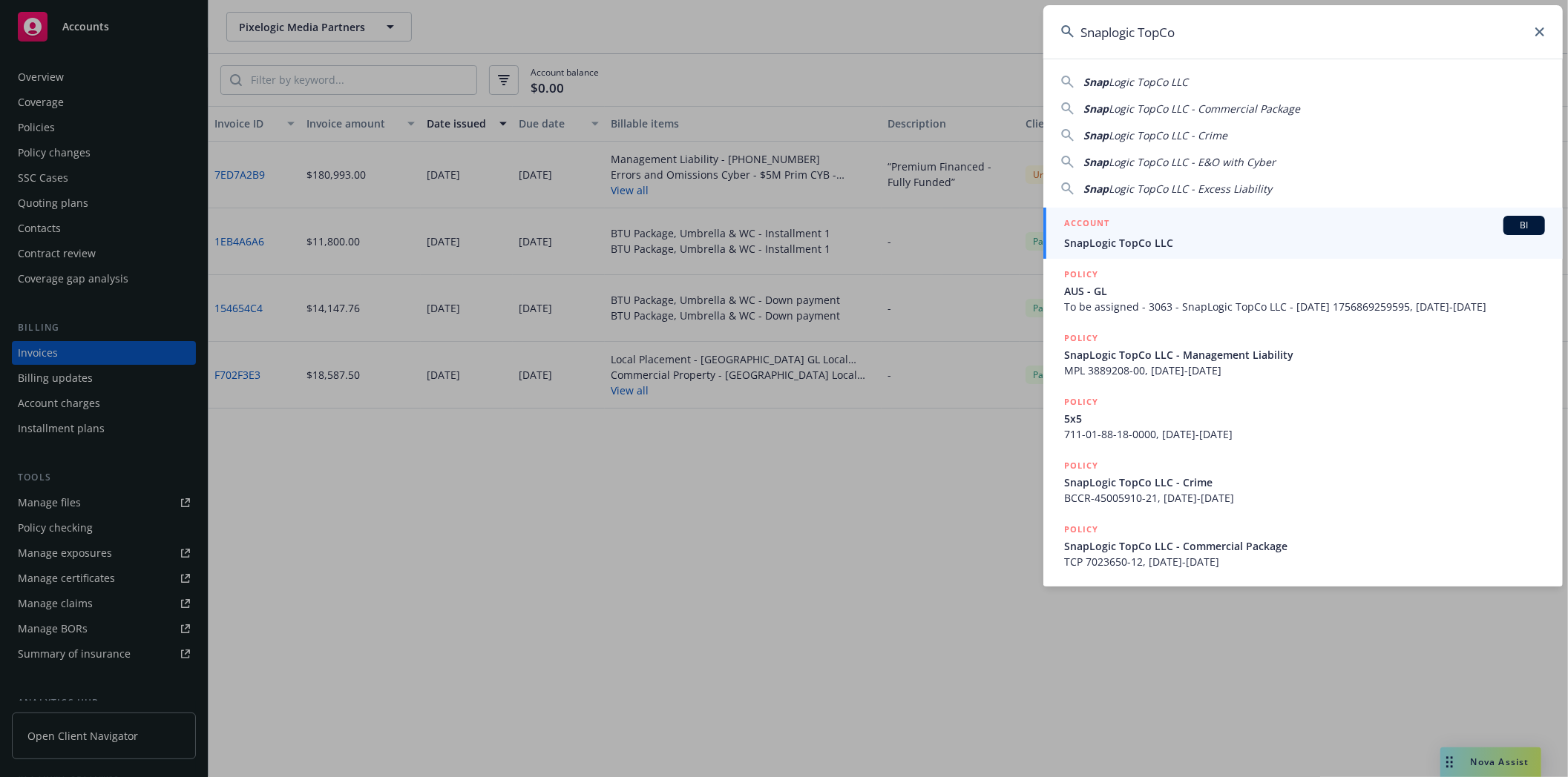
type input "Snaplogic TopCo"
click at [1134, 239] on span "SnapLogic TopCo LLC" at bounding box center [1304, 242] width 481 height 16
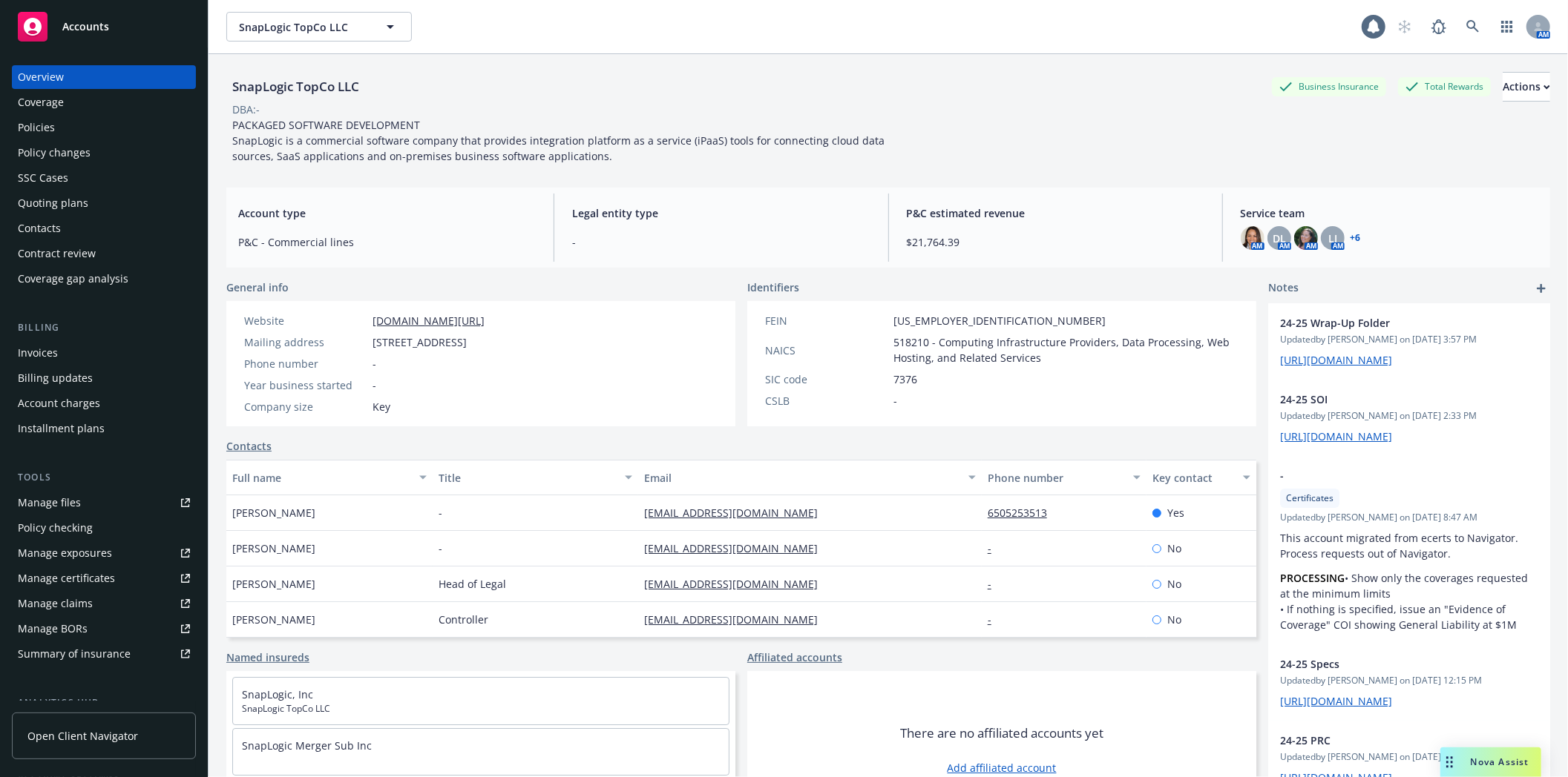
click at [46, 352] on div "Invoices" at bounding box center [38, 353] width 40 height 24
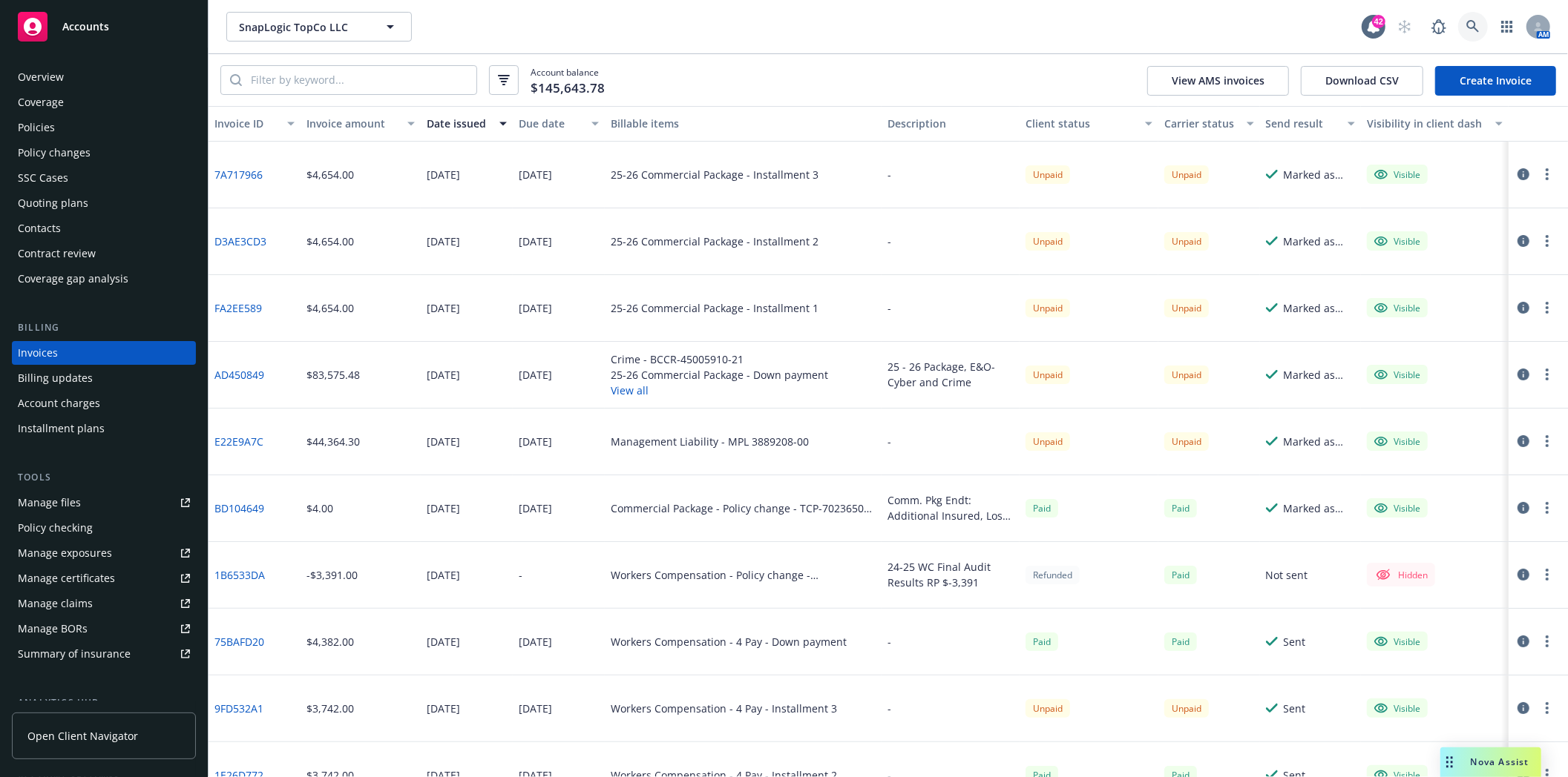
click at [1478, 23] on icon at bounding box center [1473, 27] width 13 height 13
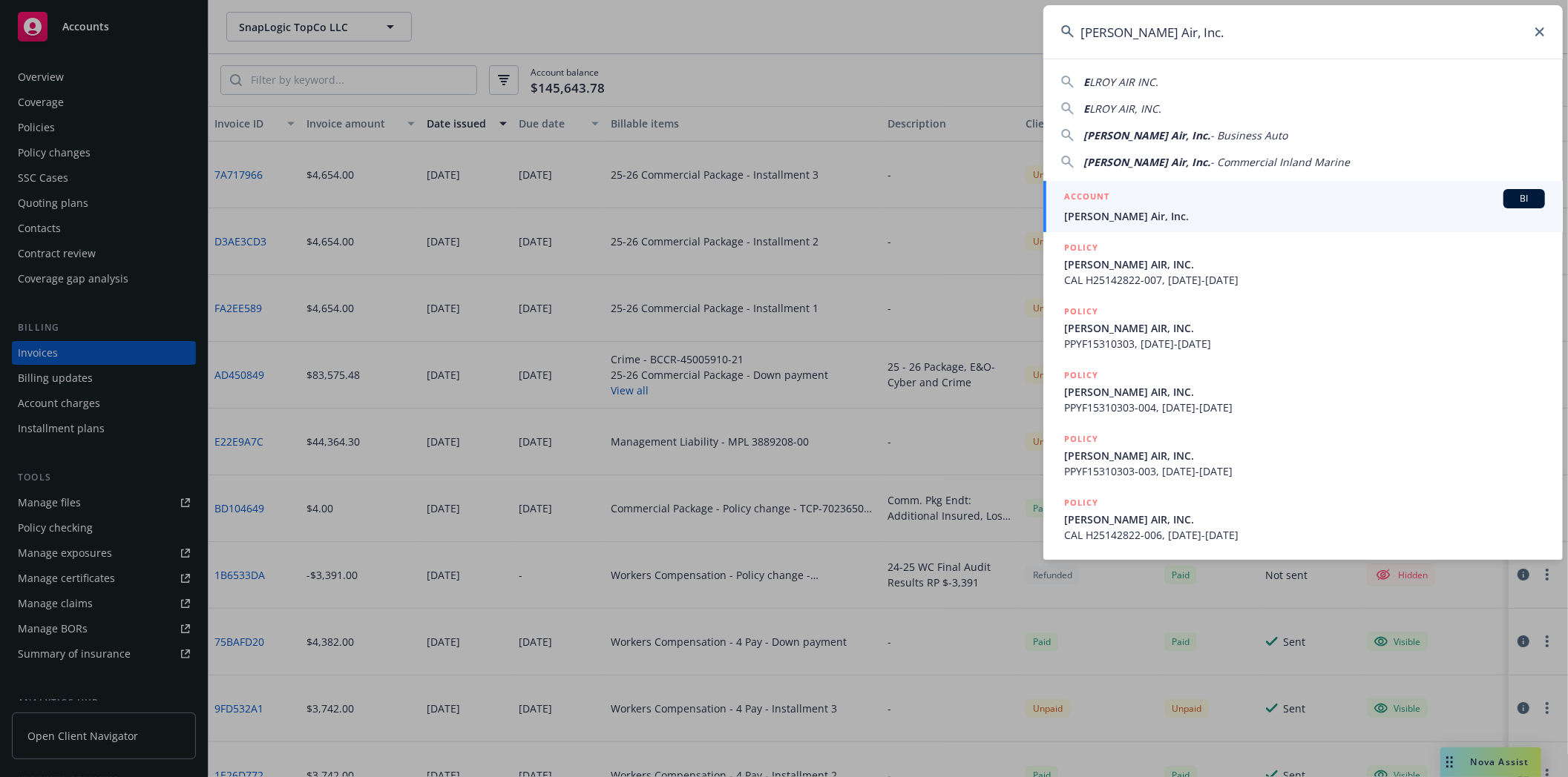
type input "Elroy Air, Inc."
click at [1083, 215] on li "ACCOUNT BI Elroy Air, Inc." at bounding box center [1303, 207] width 519 height 51
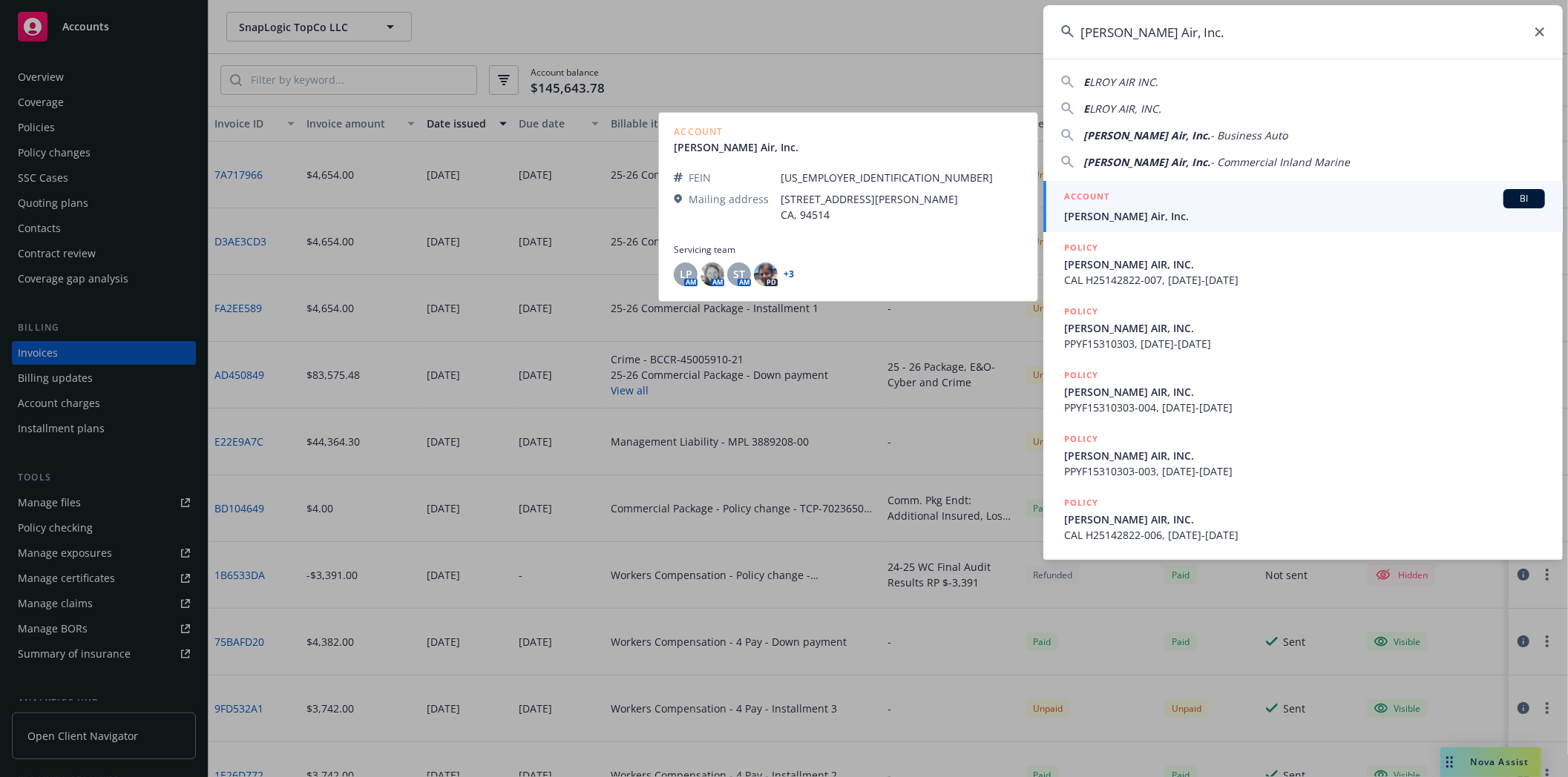
click at [1165, 198] on div "ACCOUNT BI" at bounding box center [1304, 199] width 481 height 19
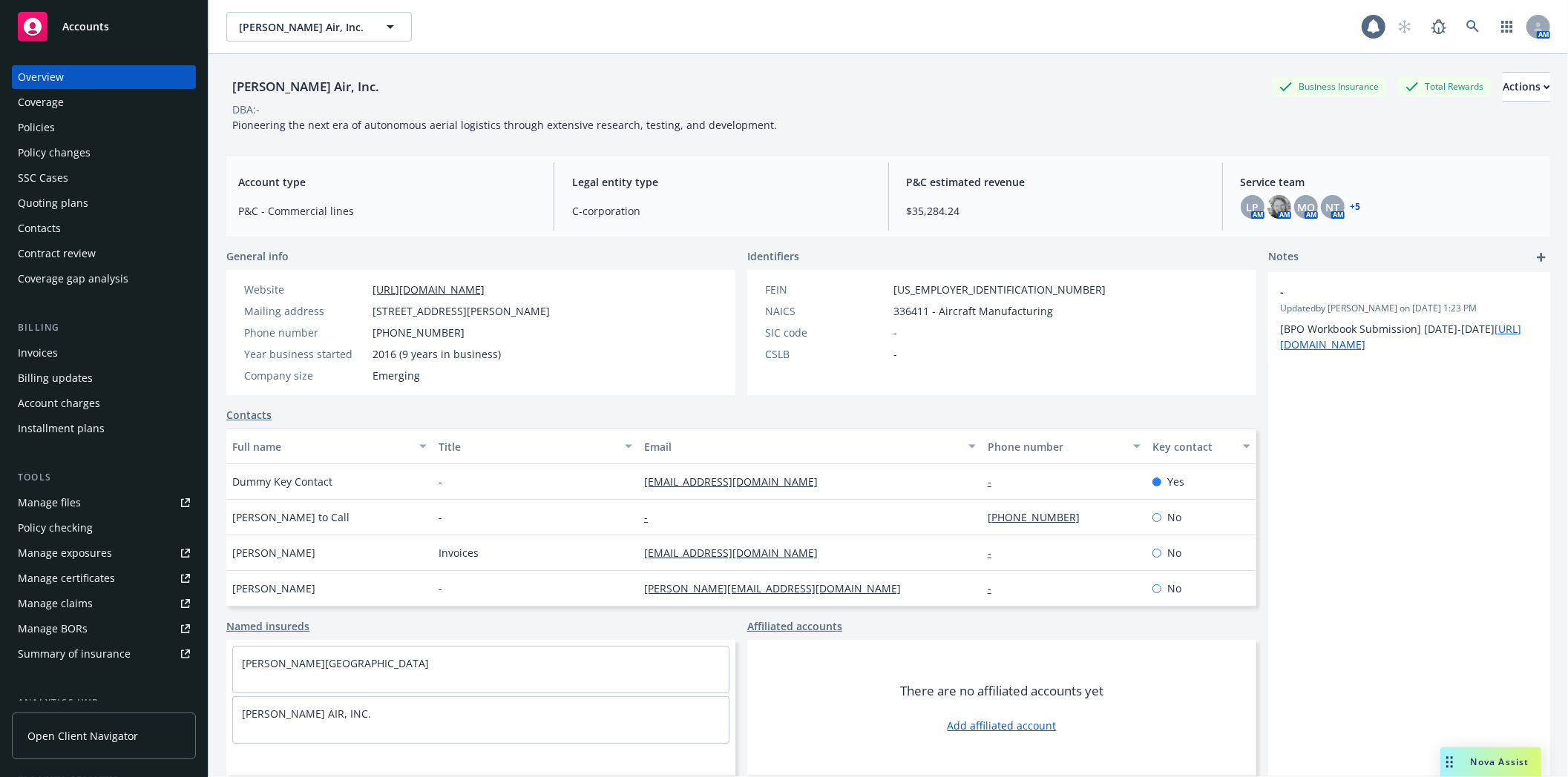
click at [16, 134] on link "Policies" at bounding box center [104, 128] width 184 height 24
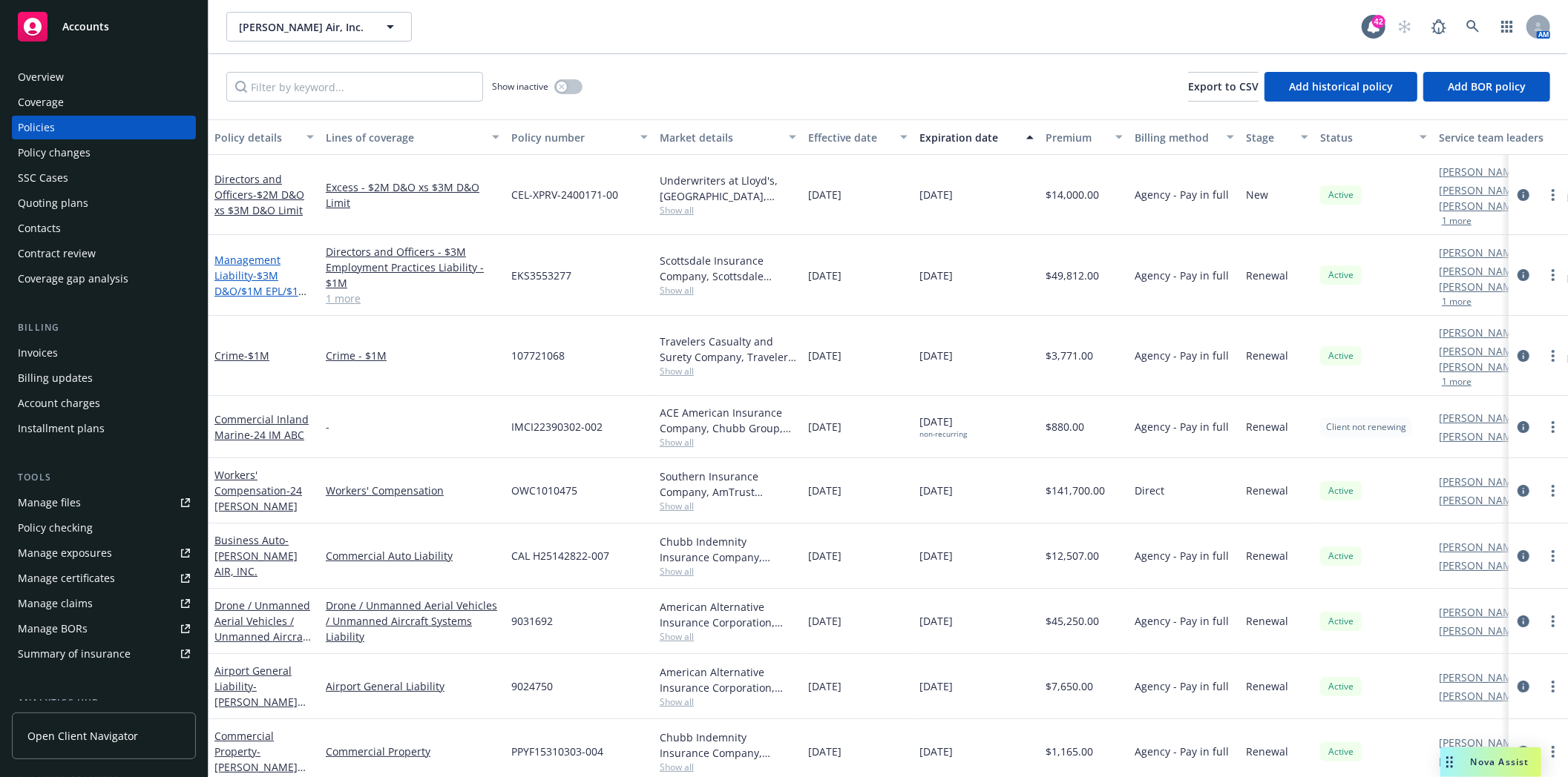
click at [249, 259] on link "Management Liability - $3M D&O/$1M EPL/$1M FID" at bounding box center [260, 283] width 93 height 61
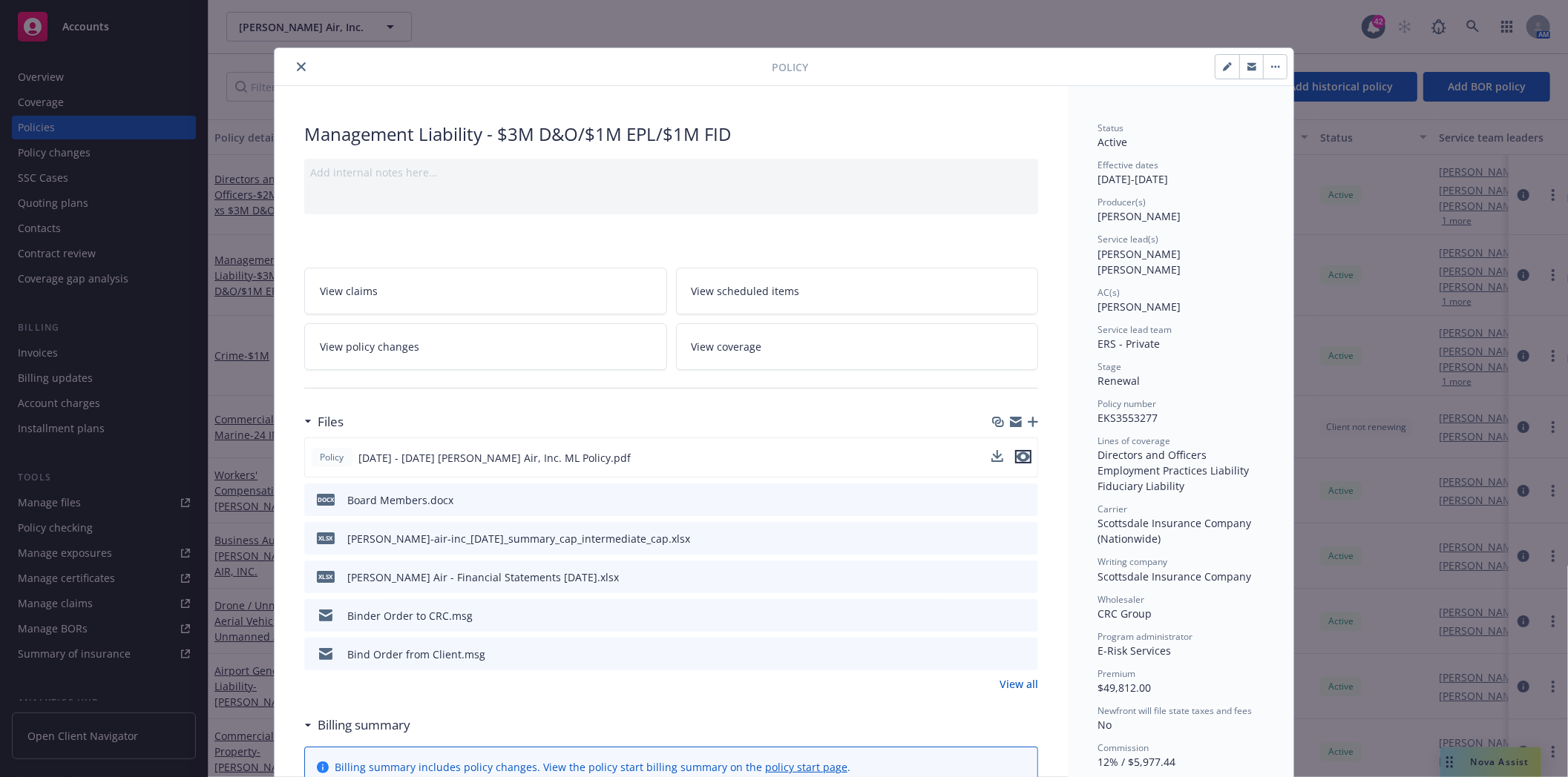
click at [1020, 456] on icon "preview file" at bounding box center [1023, 457] width 13 height 10
click at [297, 69] on icon "close" at bounding box center [301, 67] width 9 height 9
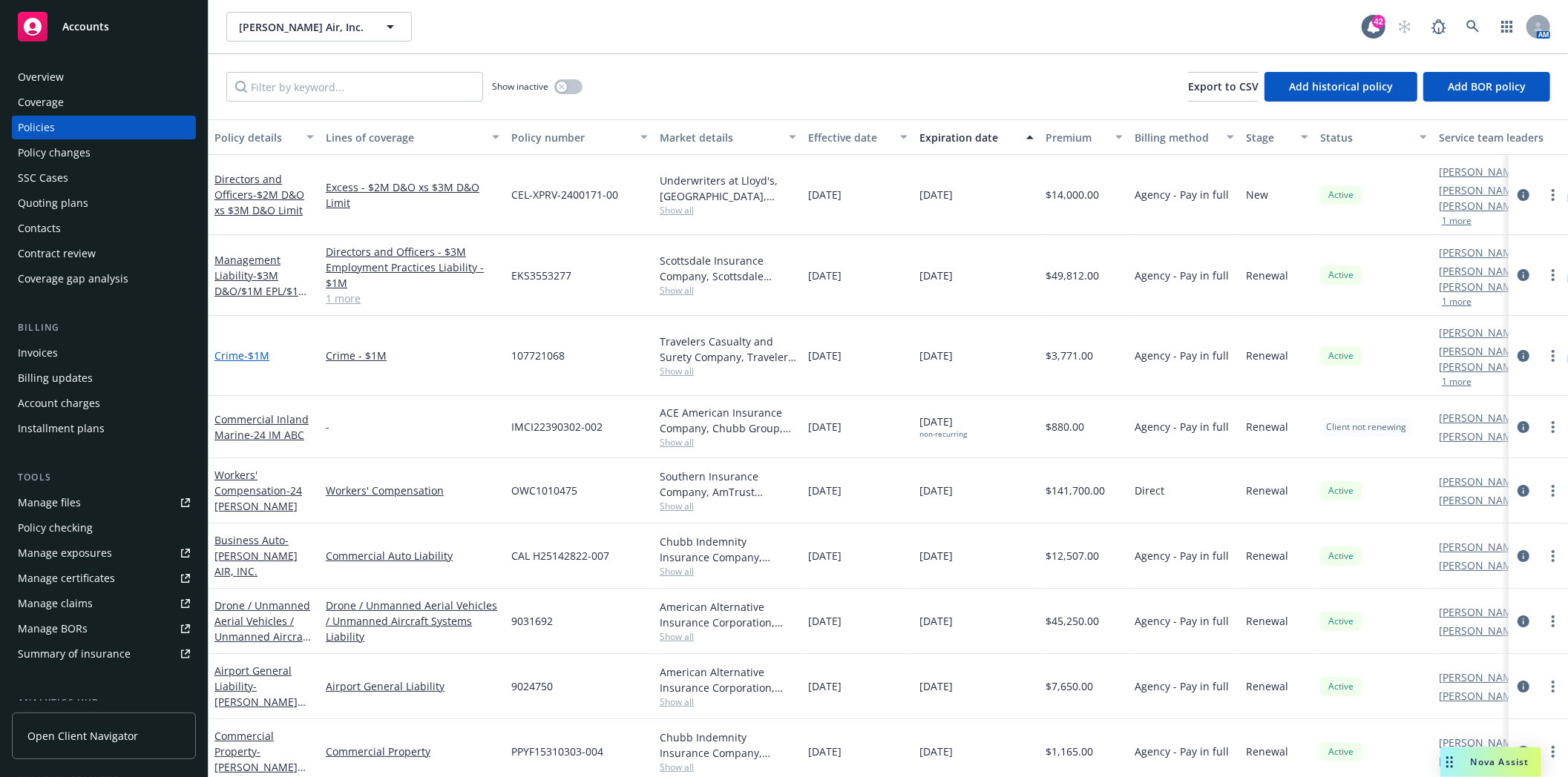
click at [237, 349] on link "Crime - $1M" at bounding box center [242, 356] width 55 height 14
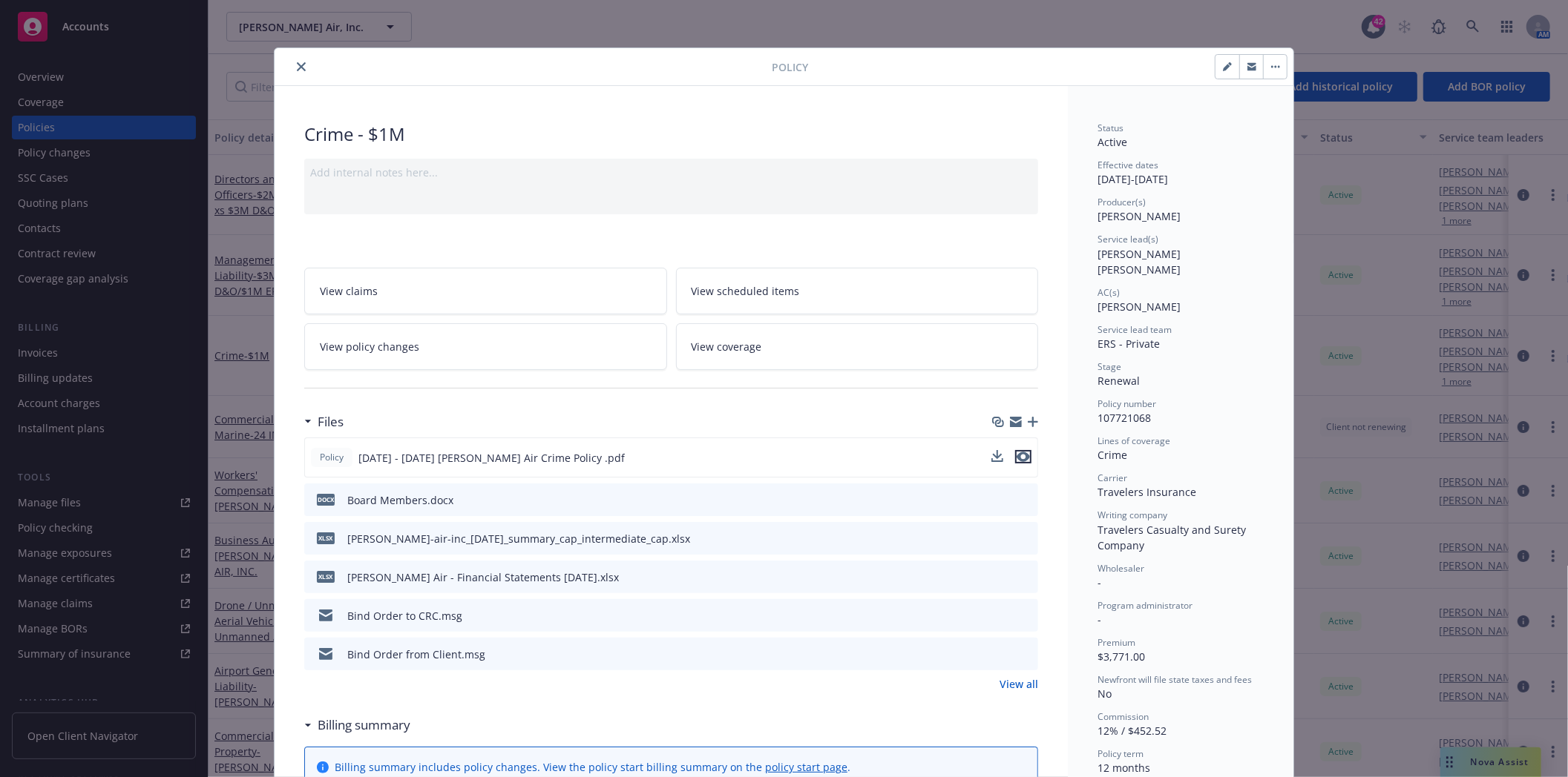
click at [1017, 454] on icon "preview file" at bounding box center [1023, 457] width 13 height 10
click at [297, 70] on icon "close" at bounding box center [301, 67] width 9 height 9
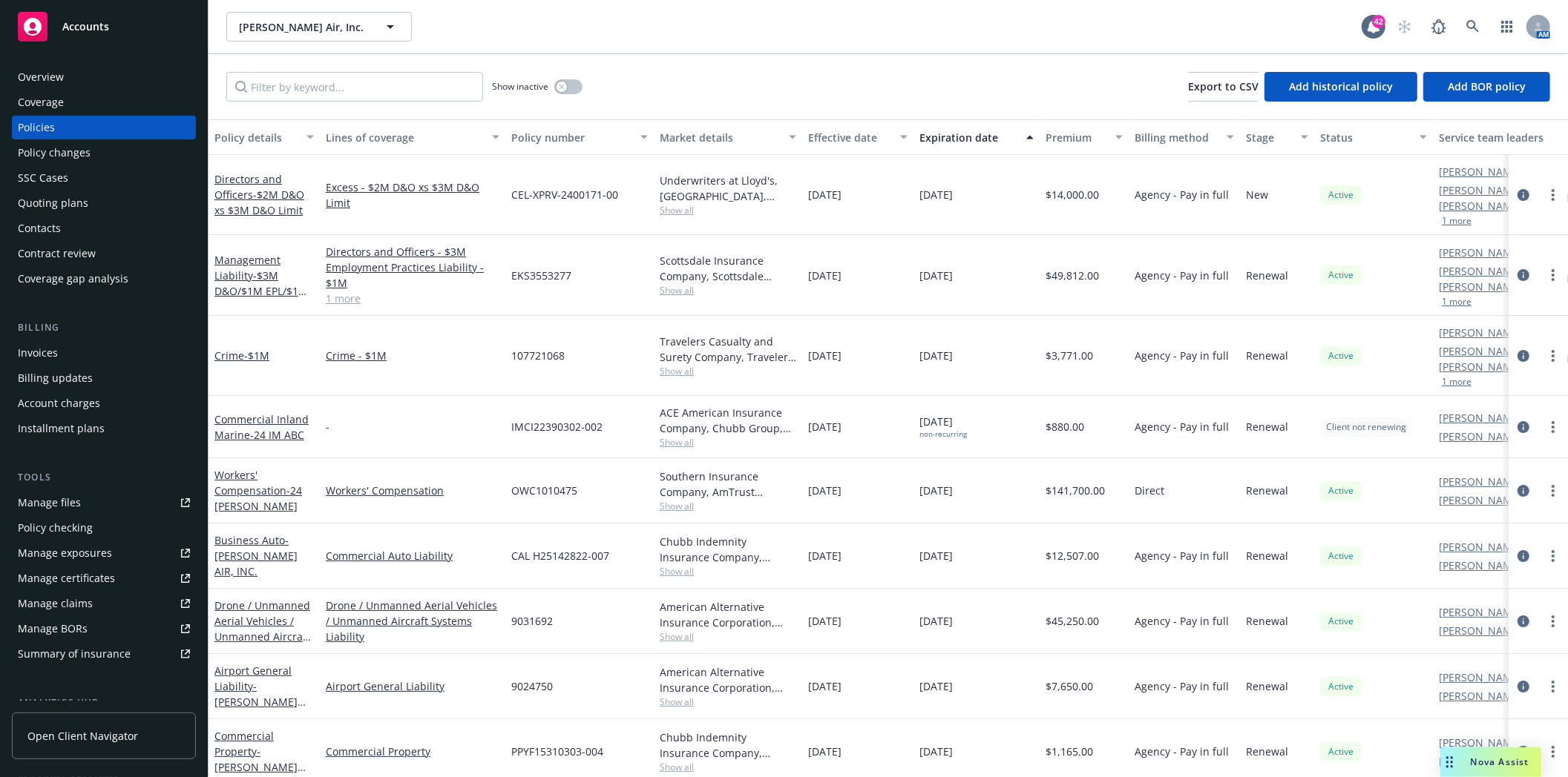
click at [46, 509] on div "Manage files" at bounding box center [49, 503] width 63 height 24
click at [33, 204] on div "Quoting plans" at bounding box center [53, 204] width 70 height 24
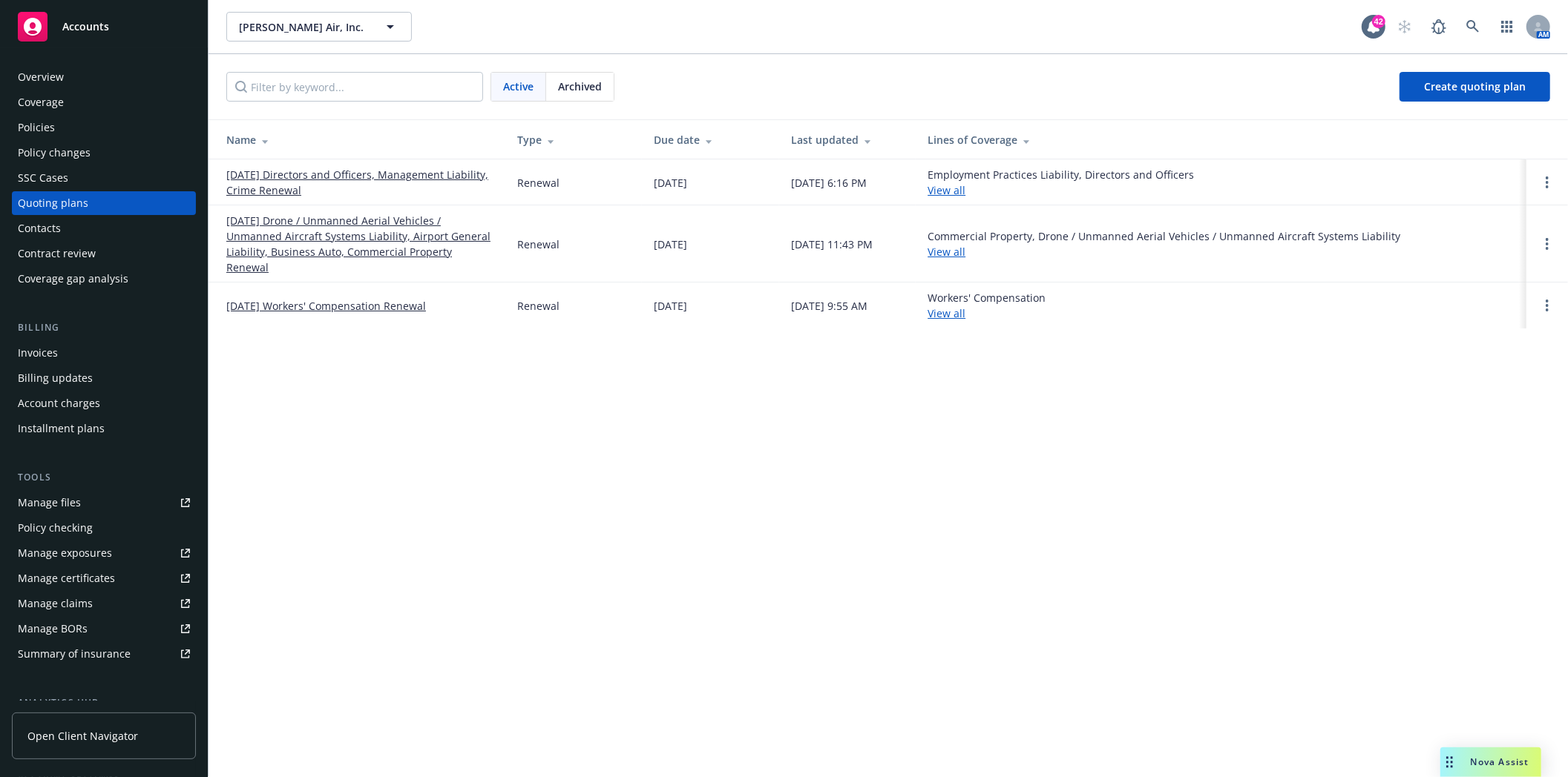
click at [273, 176] on link "12/16/25 Directors and Officers, Management Liability, Crime Renewal" at bounding box center [360, 183] width 267 height 31
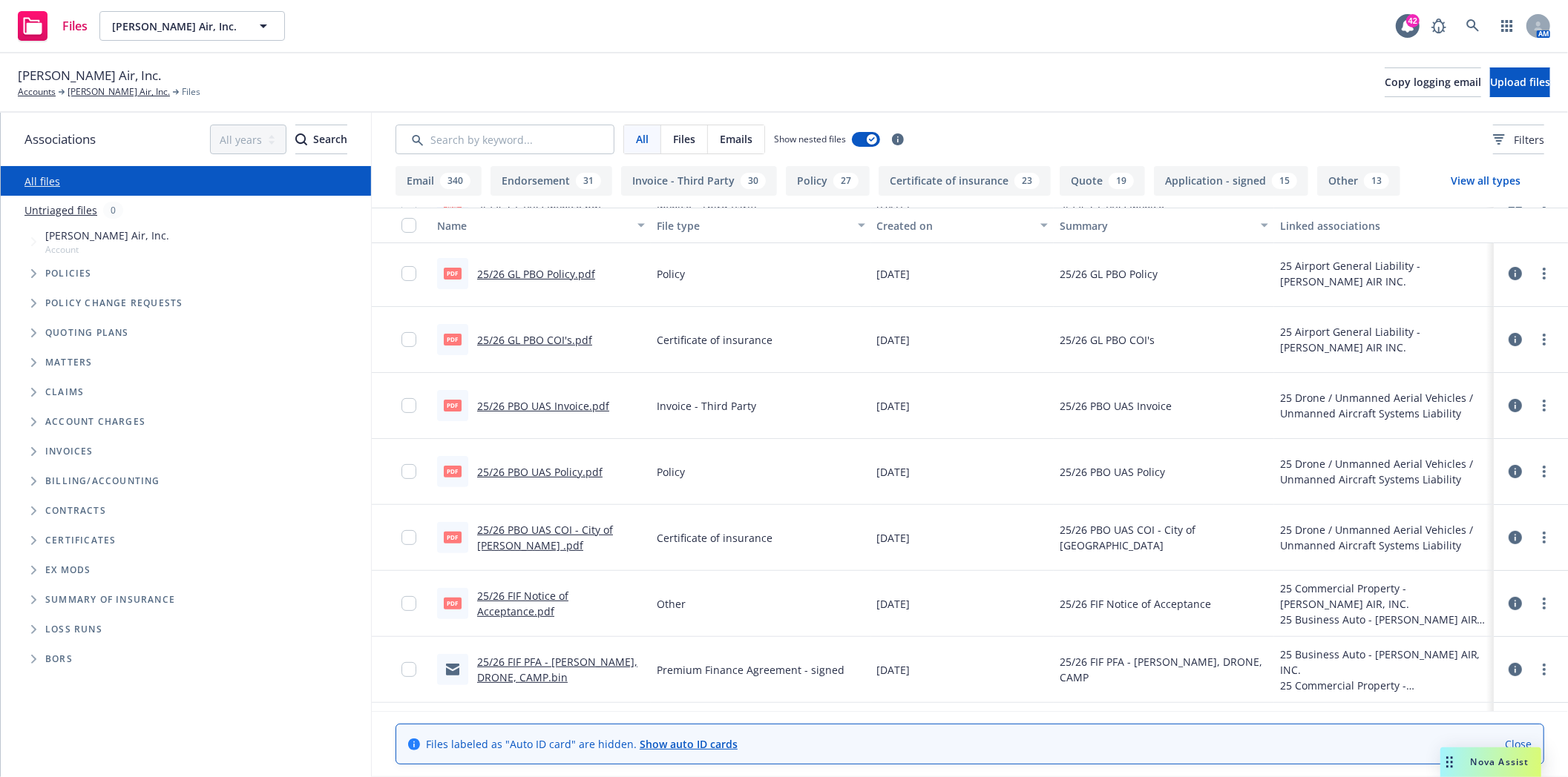
scroll to position [494, 0]
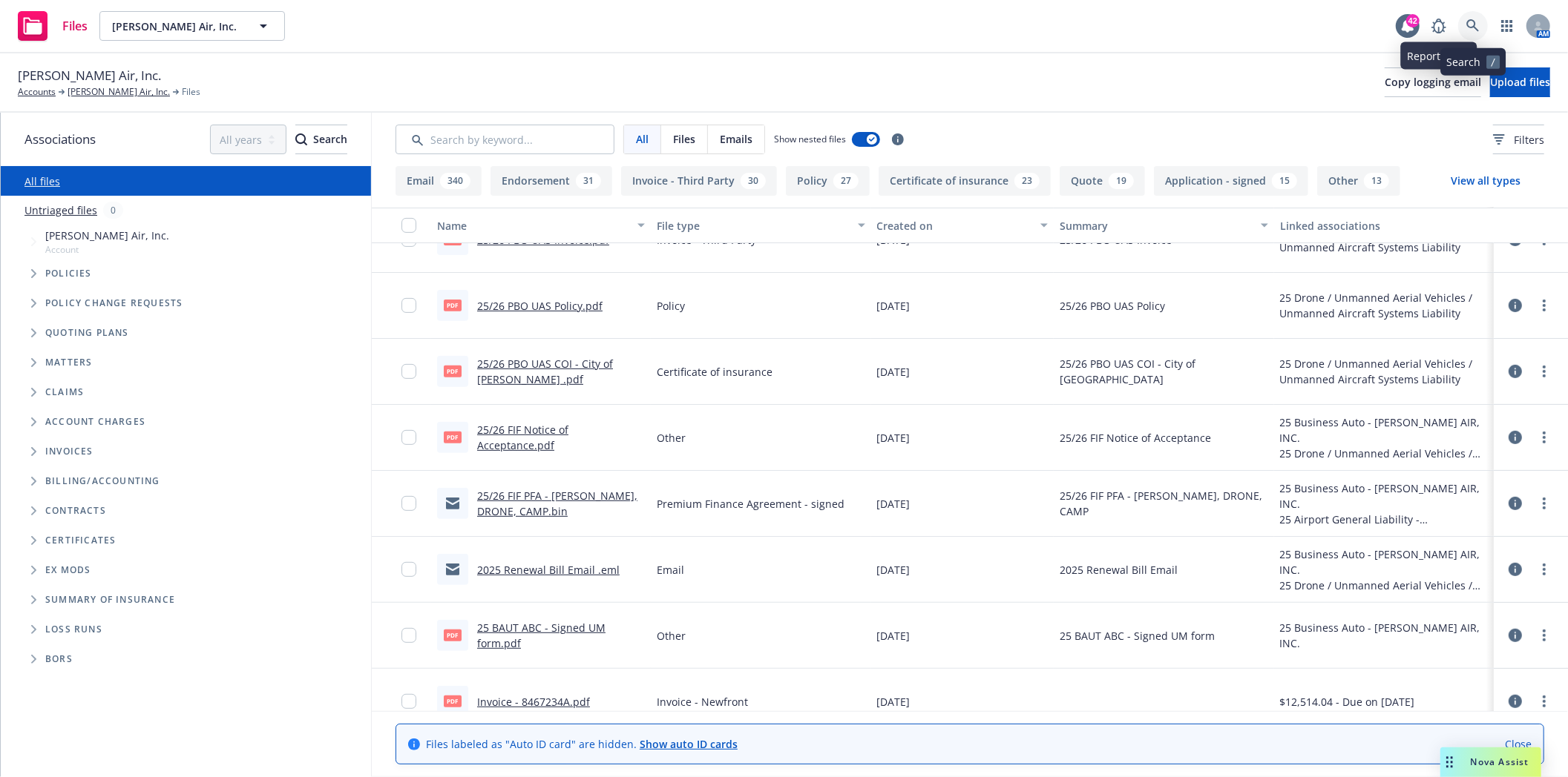
click at [1467, 25] on icon at bounding box center [1473, 26] width 13 height 13
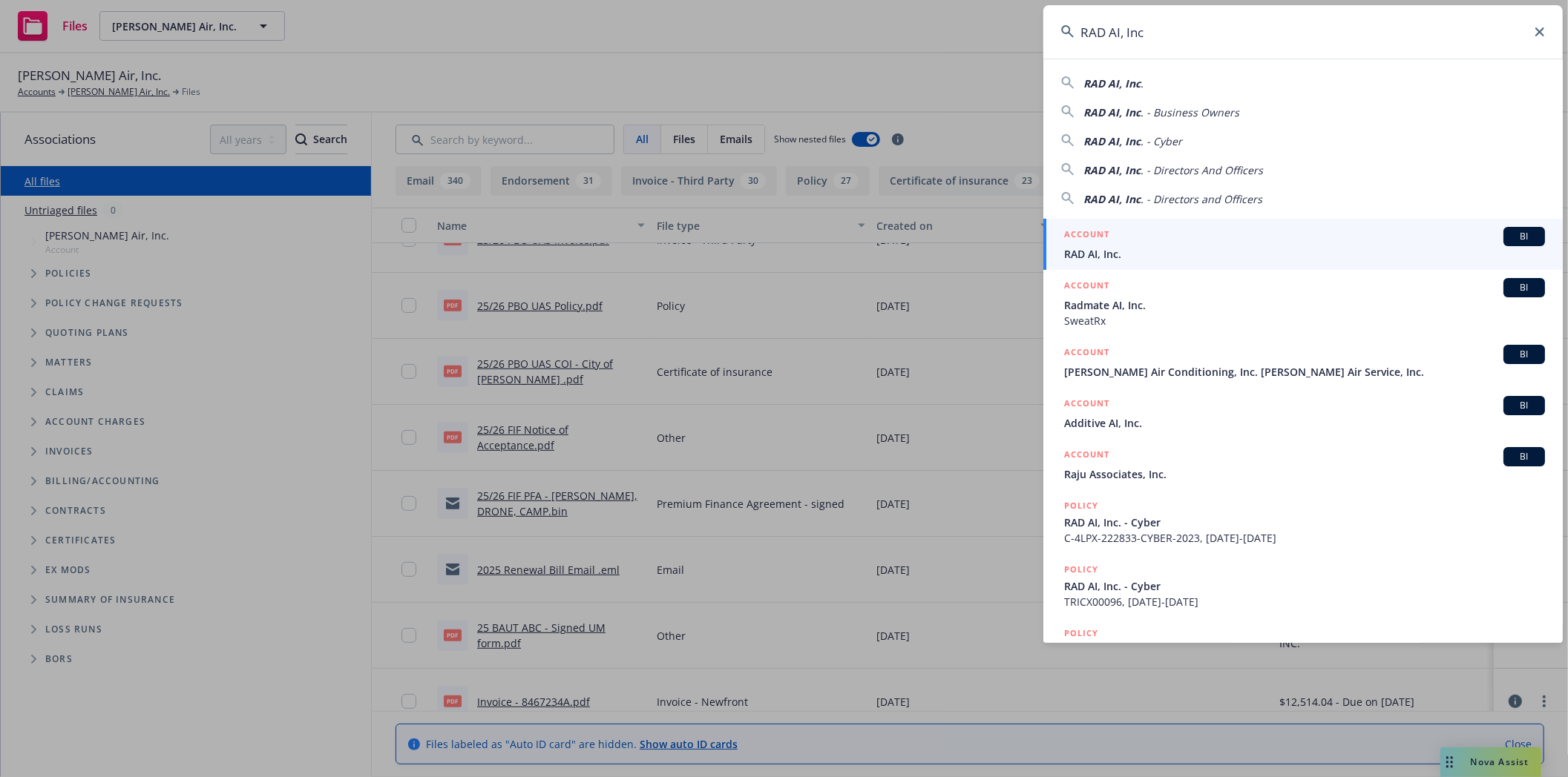
type input "RAD AI, Inc"
click at [1089, 252] on span "RAD AI, Inc." at bounding box center [1304, 254] width 481 height 16
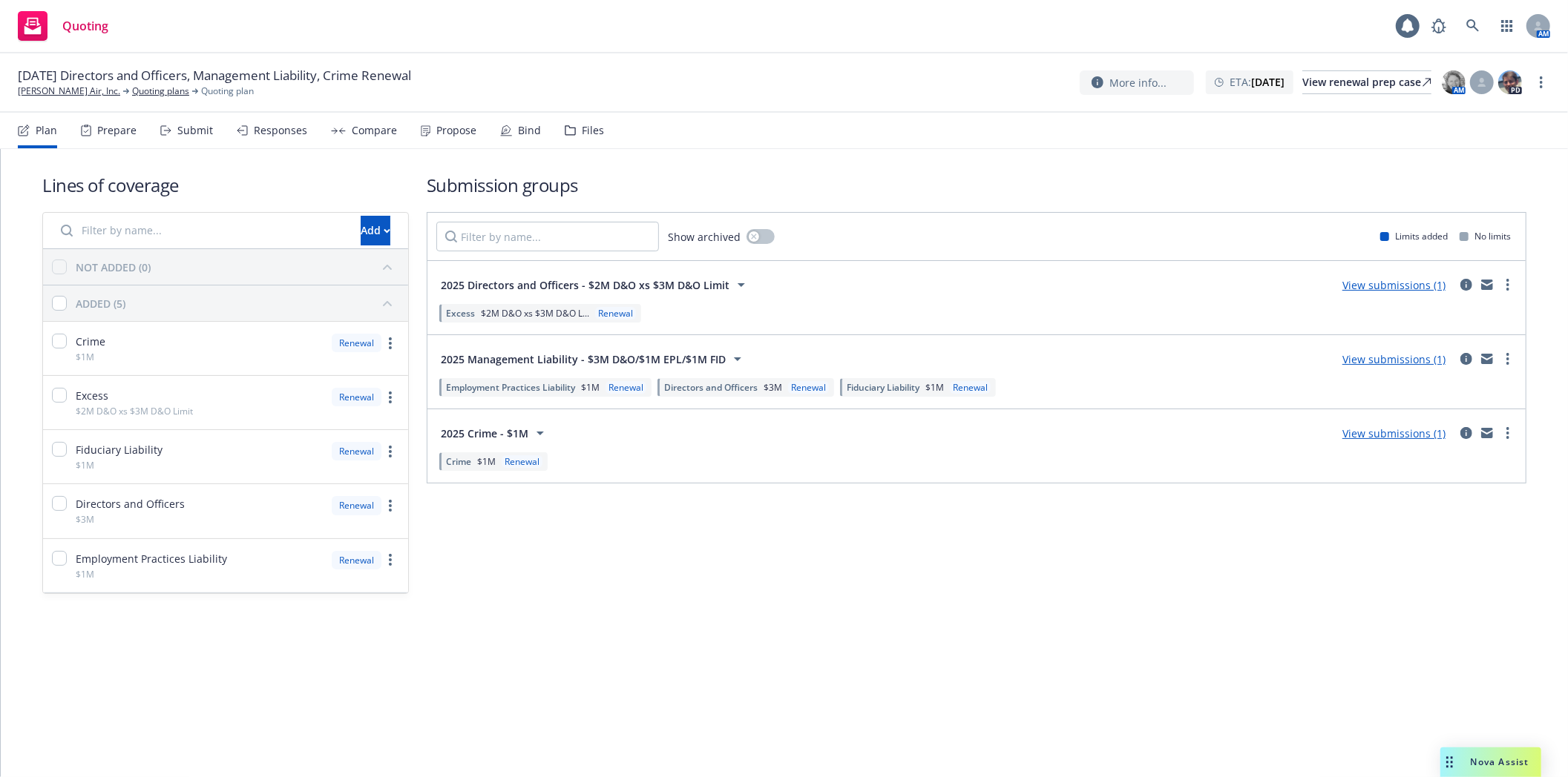
click at [582, 134] on div "Files" at bounding box center [593, 130] width 22 height 12
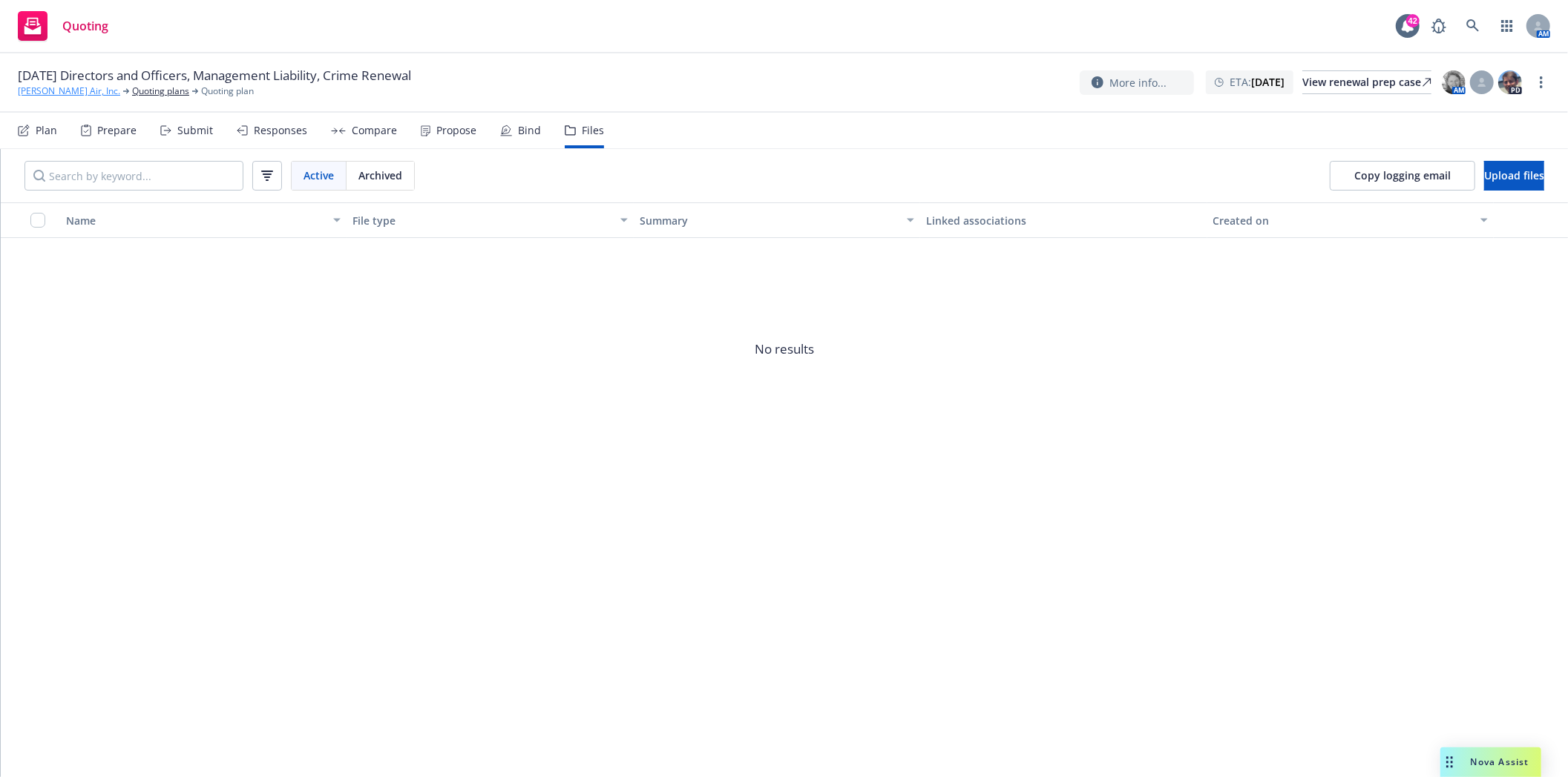
click at [45, 94] on link "[PERSON_NAME] Air, Inc." at bounding box center [69, 91] width 102 height 13
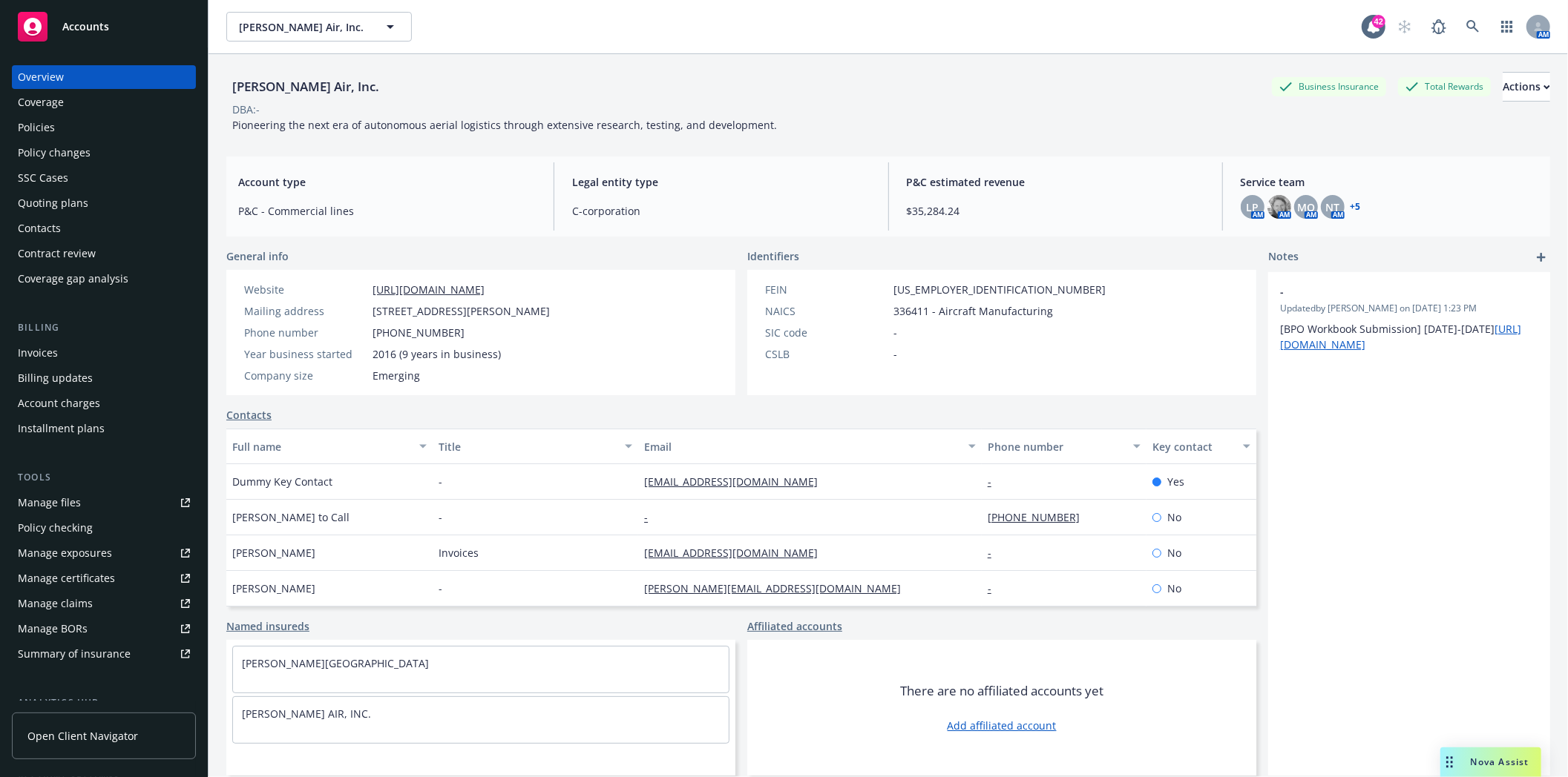
click at [50, 126] on div "Policies" at bounding box center [37, 128] width 37 height 24
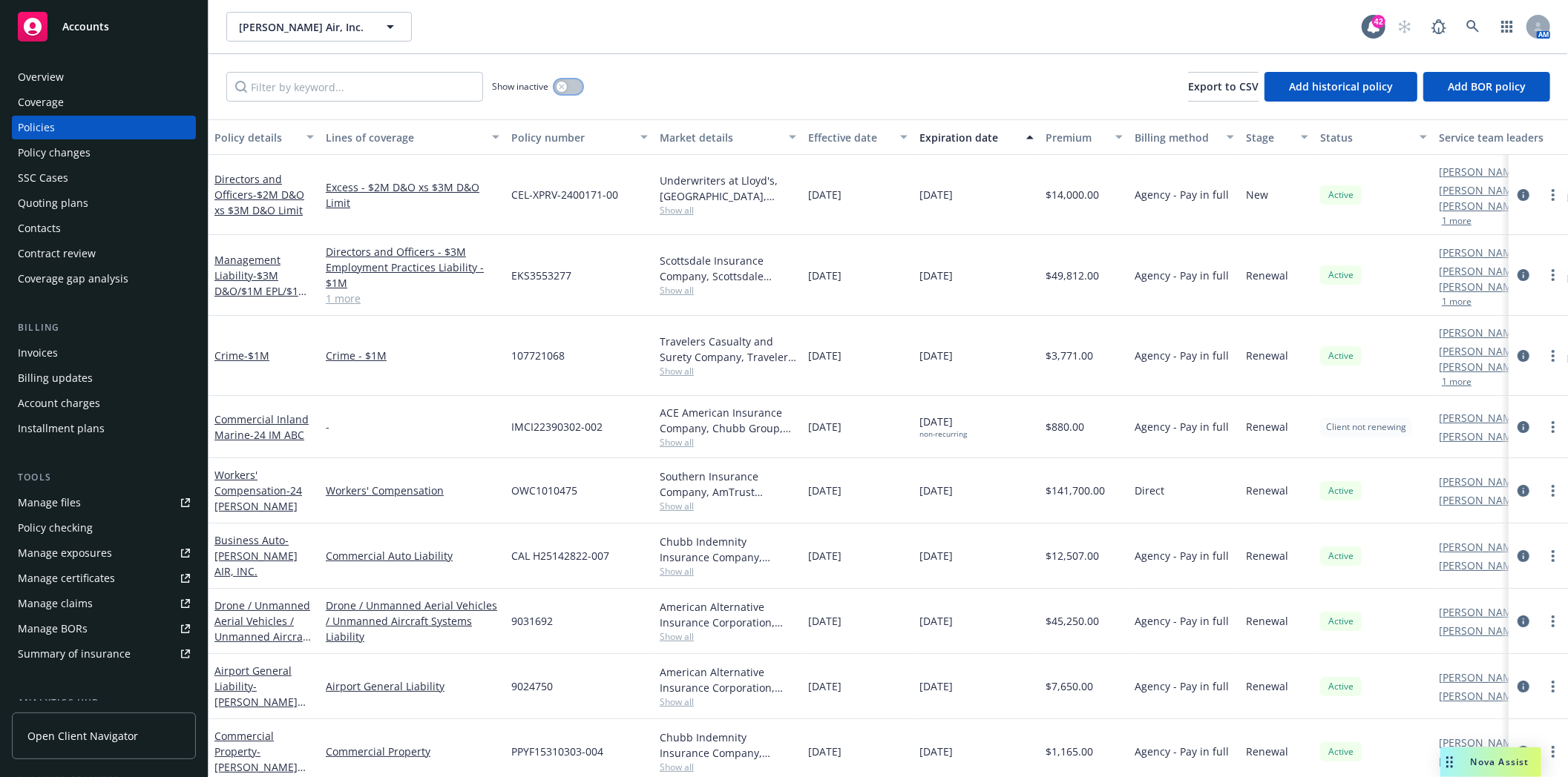
click at [570, 83] on button "button" at bounding box center [568, 86] width 28 height 15
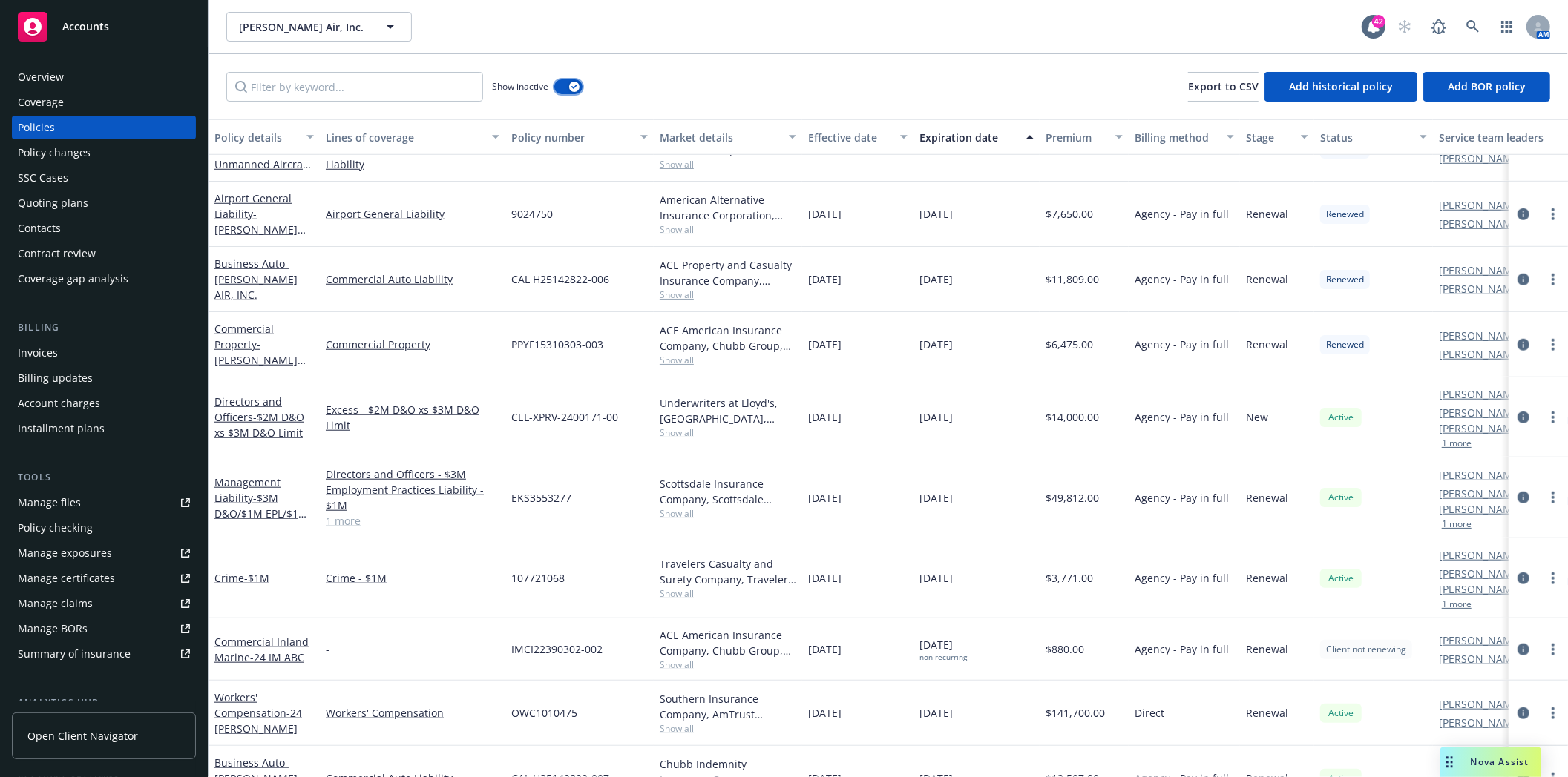
scroll to position [913, 0]
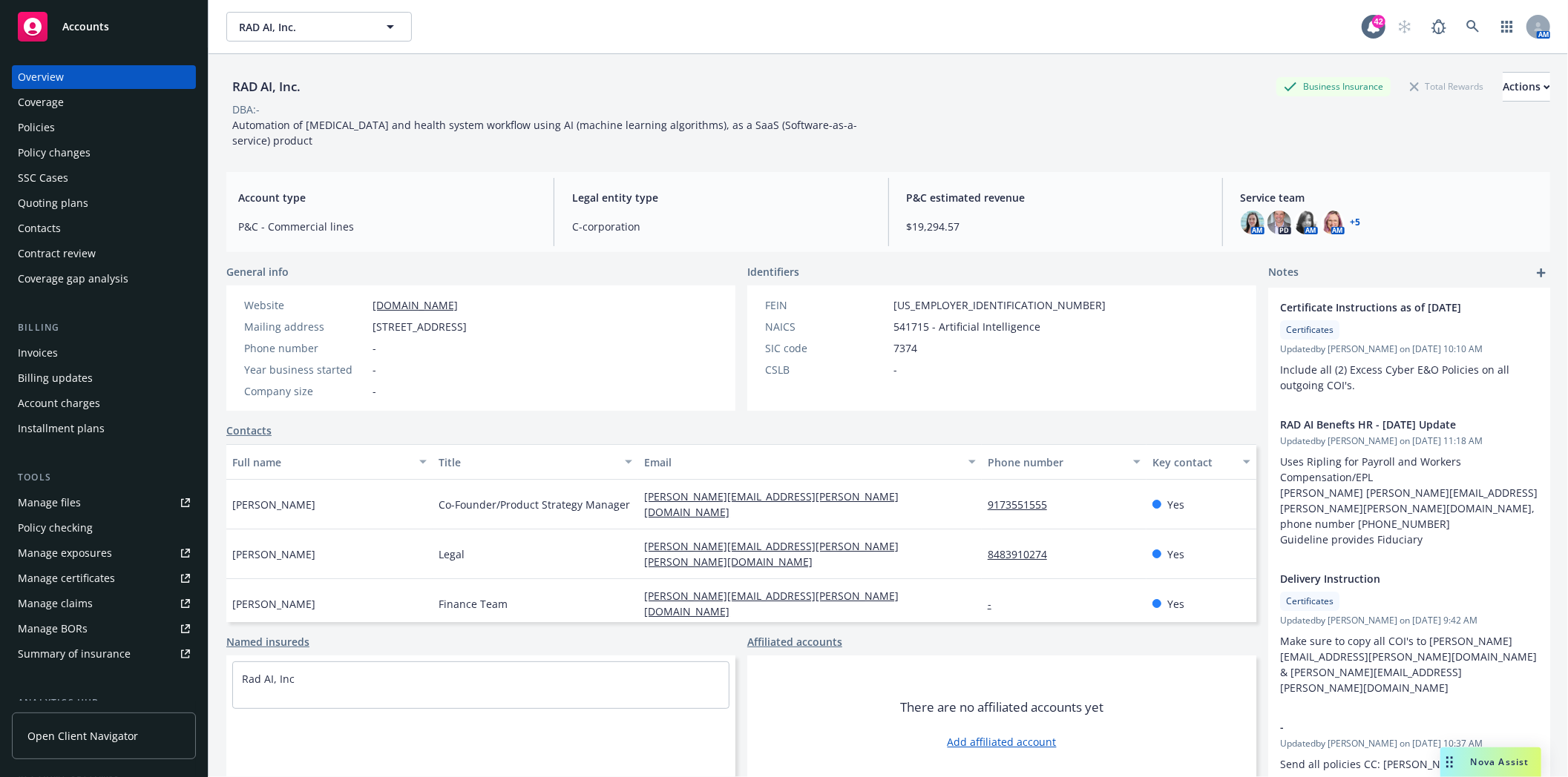
click at [51, 205] on div "Quoting plans" at bounding box center [53, 204] width 70 height 24
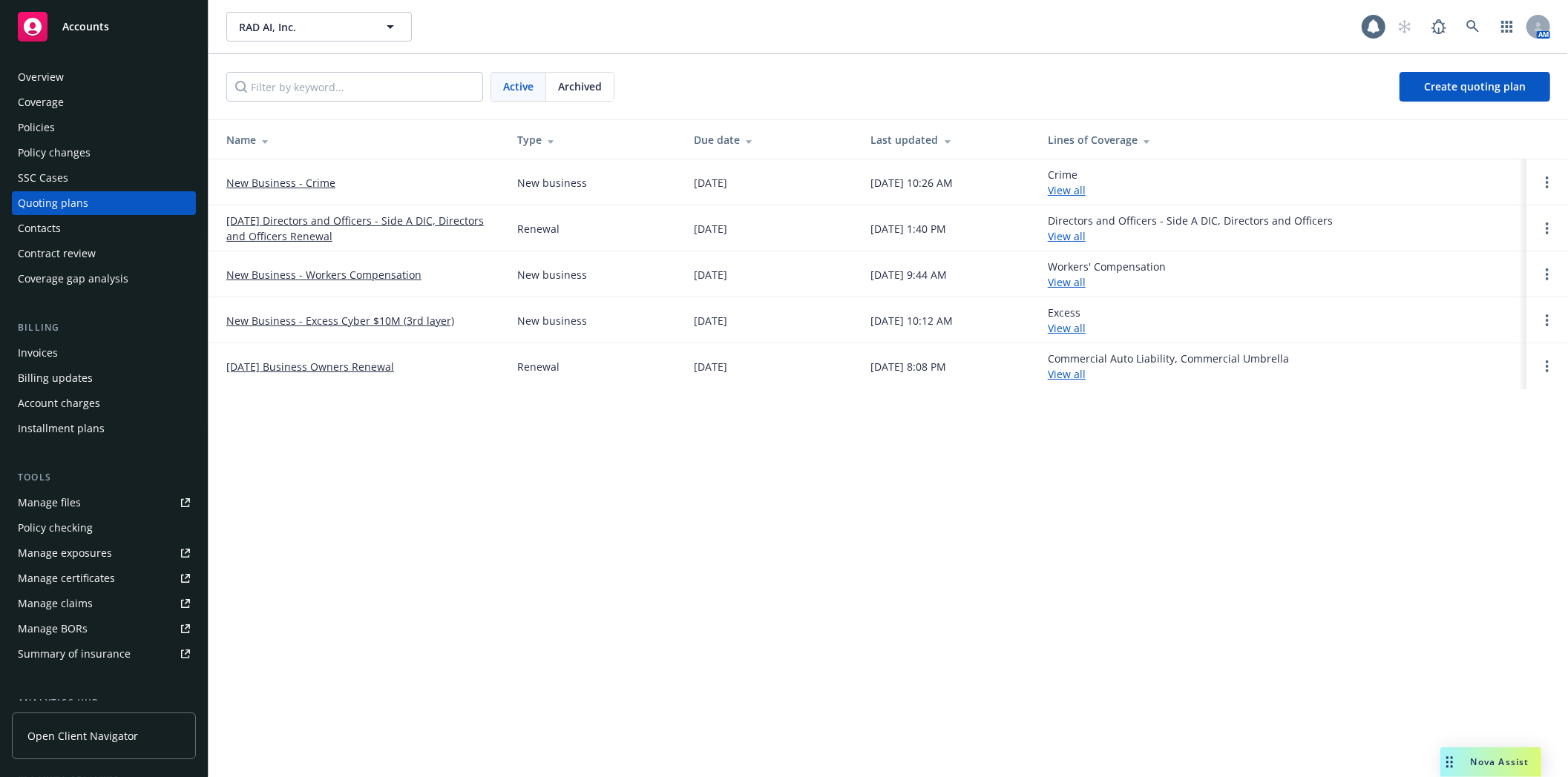
click at [287, 218] on link "[DATE] Directors and Officers - Side A DIC, Directors and Officers Renewal" at bounding box center [360, 228] width 267 height 31
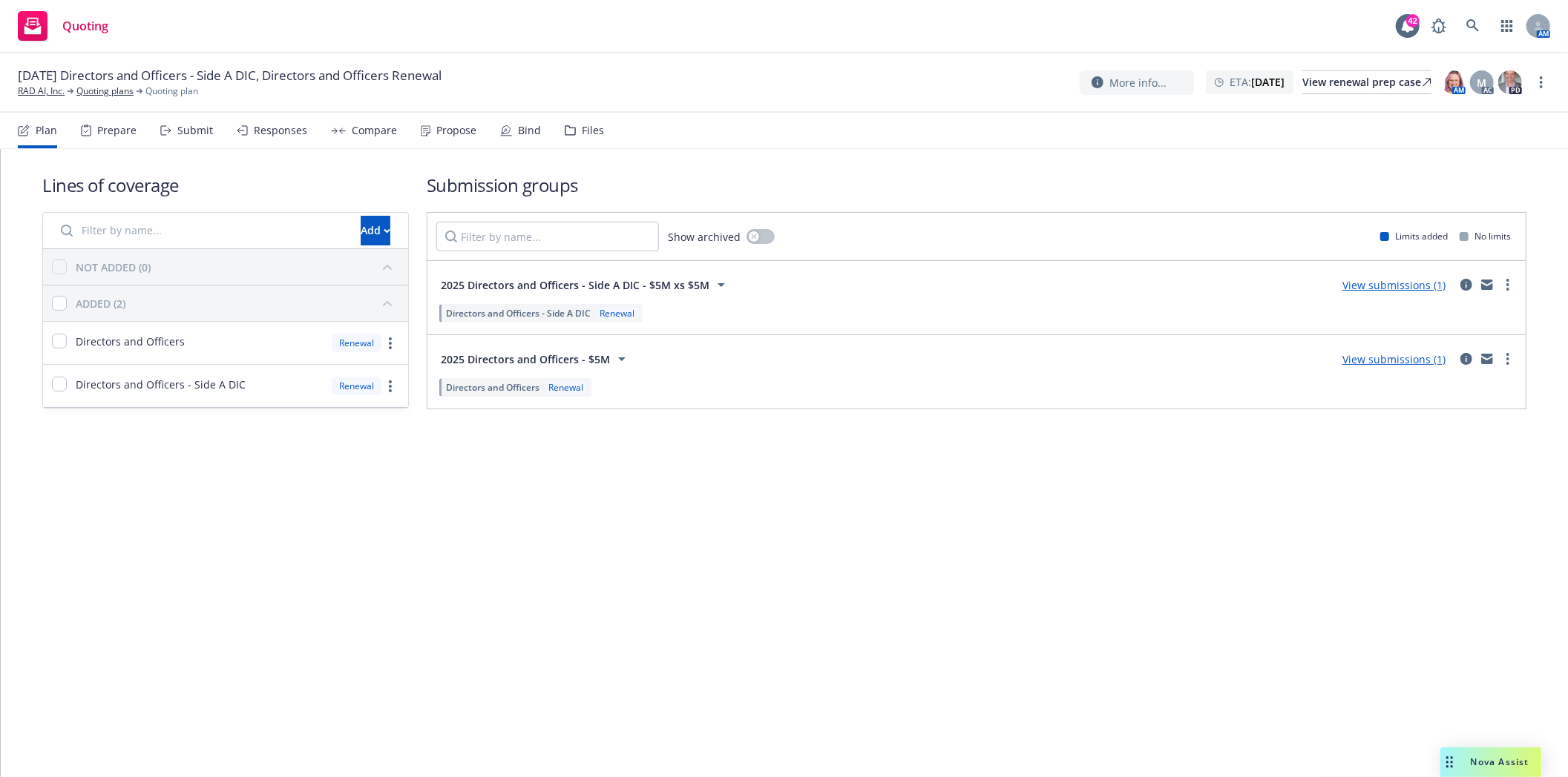
click at [587, 127] on div "Files" at bounding box center [593, 130] width 22 height 12
